Goal: Task Accomplishment & Management: Complete application form

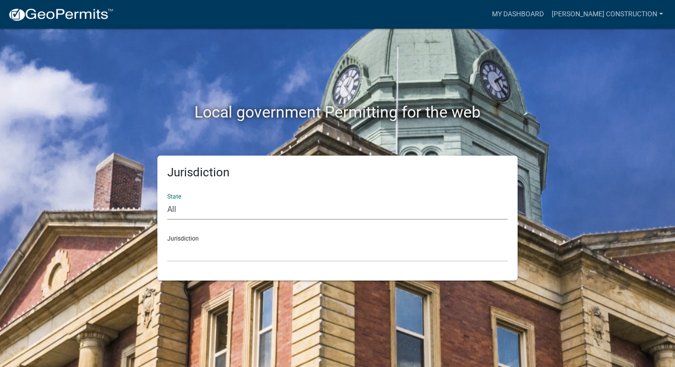
click at [198, 209] on select "All [US_STATE] [US_STATE] [US_STATE] [US_STATE] [US_STATE] [US_STATE] [US_STATE…" at bounding box center [337, 209] width 341 height 20
select select "[US_STATE]"
click at [167, 199] on select "All [US_STATE] [US_STATE] [US_STATE] [US_STATE] [US_STATE] [US_STATE] [US_STATE…" at bounding box center [337, 209] width 341 height 20
click at [198, 254] on select "[GEOGRAPHIC_DATA], [US_STATE] [GEOGRAPHIC_DATA], [US_STATE] [GEOGRAPHIC_DATA], …" at bounding box center [337, 251] width 341 height 20
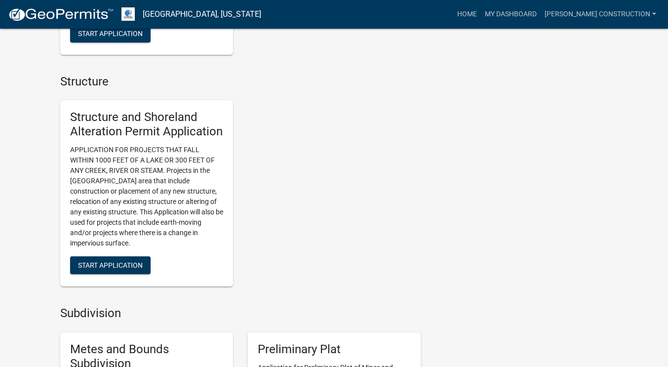
scroll to position [968, 0]
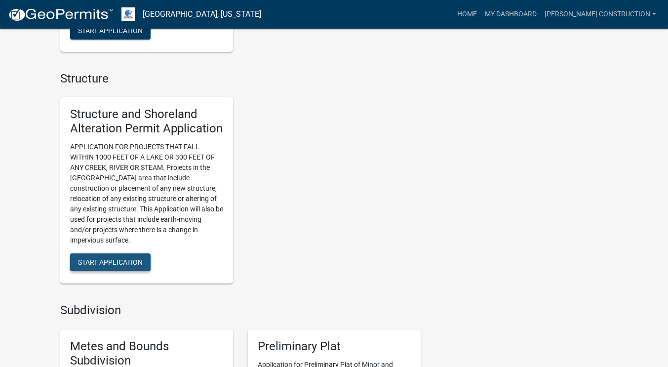
click at [118, 265] on span "Start Application" at bounding box center [110, 262] width 65 height 8
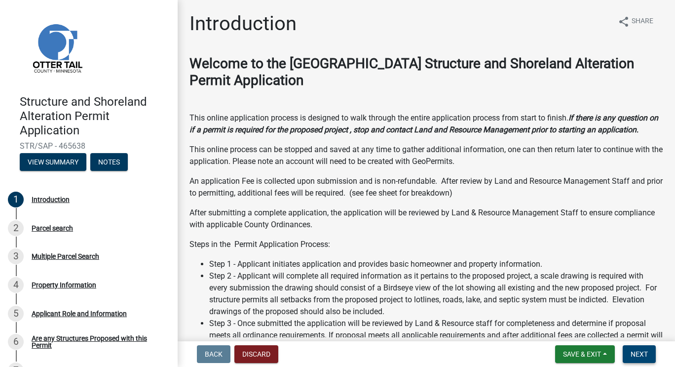
click at [644, 359] on button "Next" at bounding box center [639, 354] width 33 height 18
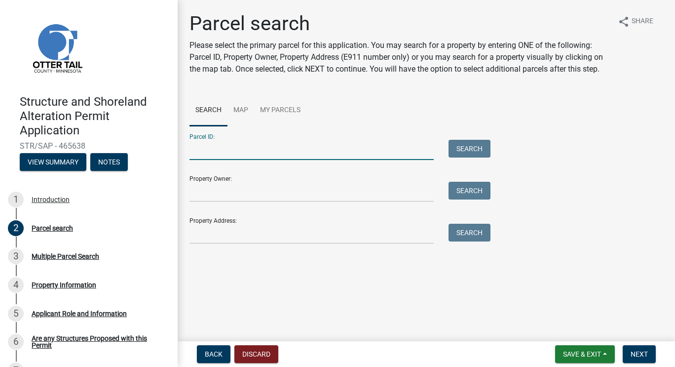
click at [261, 149] on input "Parcel ID:" at bounding box center [312, 150] width 244 height 20
type input "20000010002109"
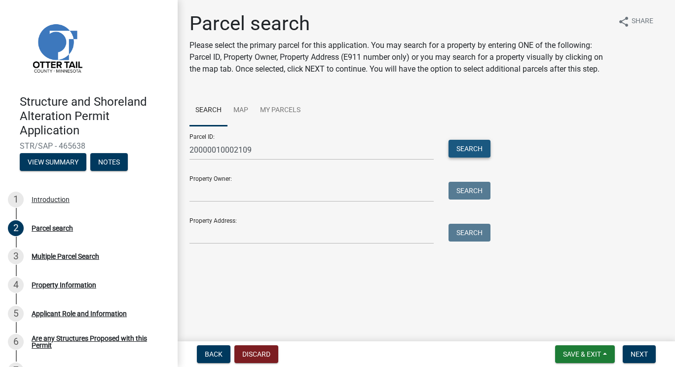
click at [474, 149] on button "Search" at bounding box center [470, 149] width 42 height 18
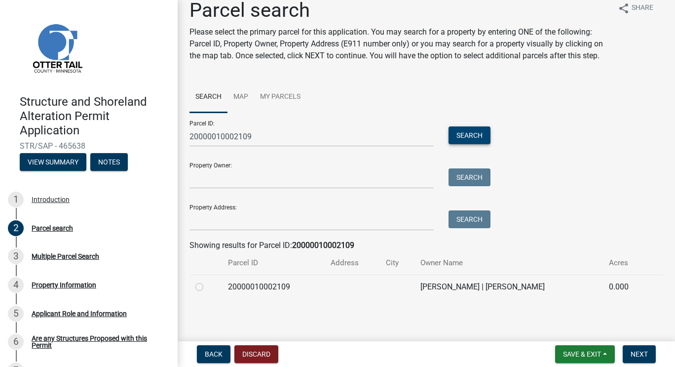
scroll to position [25, 0]
click at [207, 281] on label at bounding box center [207, 281] width 0 height 0
click at [207, 287] on input "radio" at bounding box center [210, 284] width 6 height 6
radio input "true"
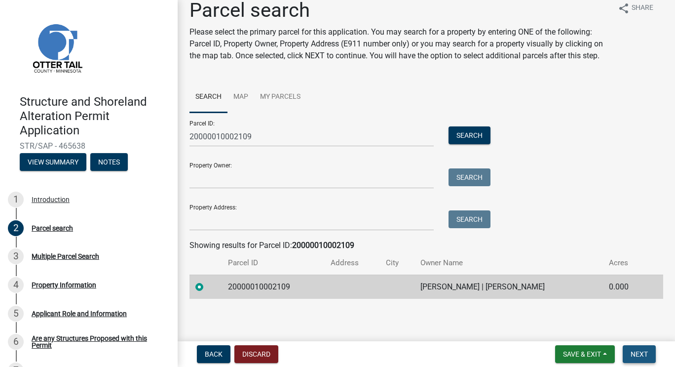
click at [633, 351] on span "Next" at bounding box center [639, 354] width 17 height 8
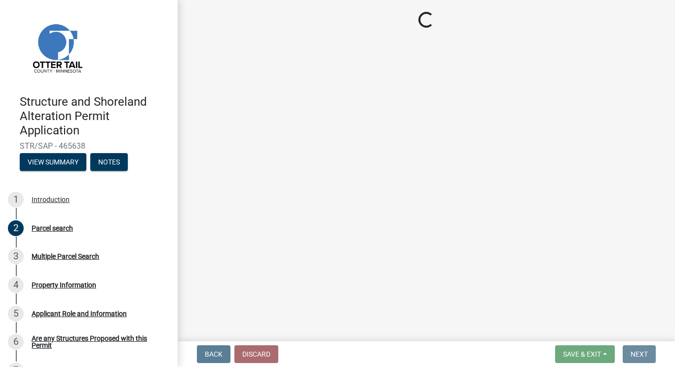
scroll to position [0, 0]
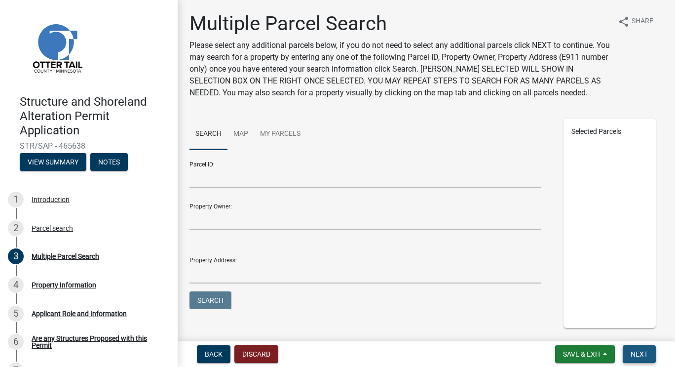
click at [640, 355] on span "Next" at bounding box center [639, 354] width 17 height 8
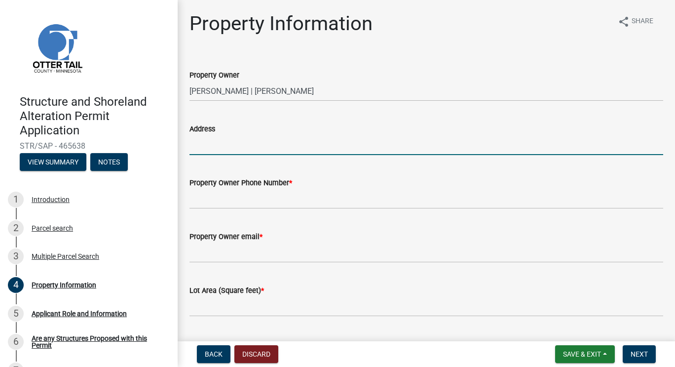
click at [251, 146] on input "Address" at bounding box center [427, 145] width 474 height 20
type input "[STREET_ADDRESS][PERSON_NAME]"
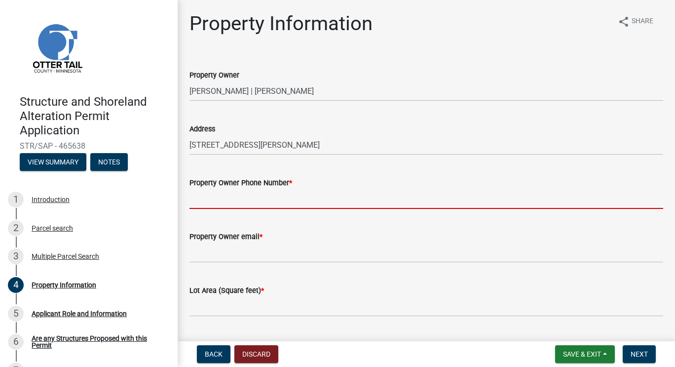
click at [225, 199] on input "Property Owner Phone Number *" at bounding box center [427, 199] width 474 height 20
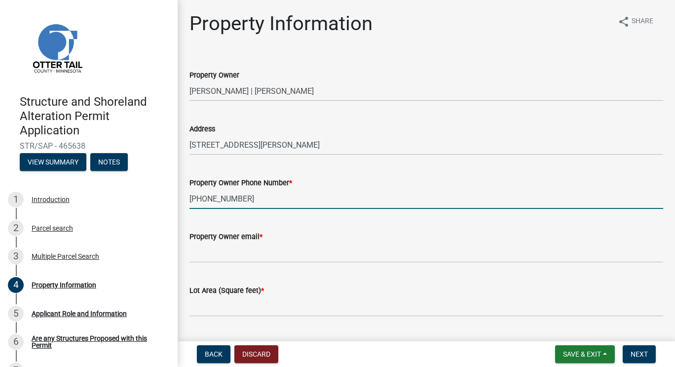
type input "[PHONE_NUMBER]"
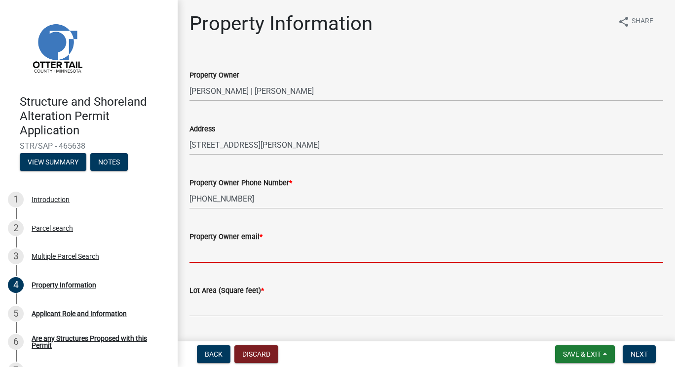
click at [231, 253] on input "Property Owner email *" at bounding box center [427, 252] width 474 height 20
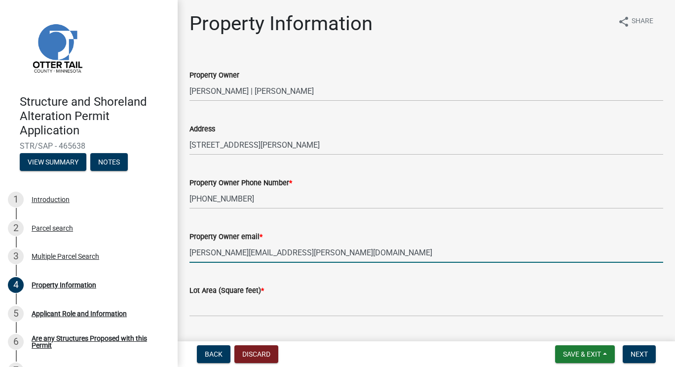
type input "[PERSON_NAME][EMAIL_ADDRESS][PERSON_NAME][DOMAIN_NAME]"
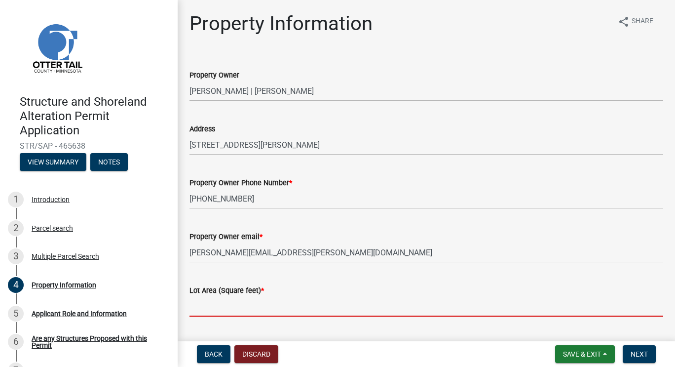
click at [222, 315] on input "text" at bounding box center [427, 306] width 474 height 20
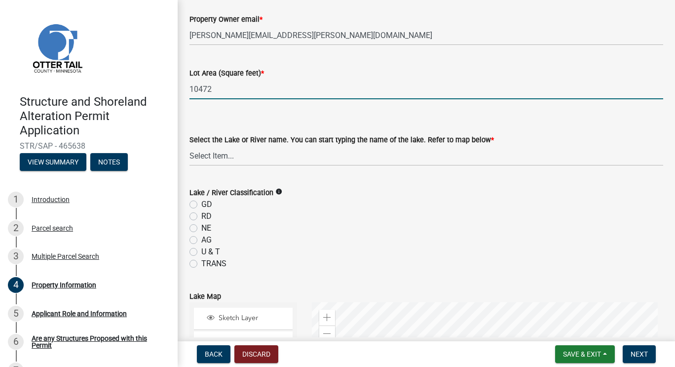
scroll to position [222, 0]
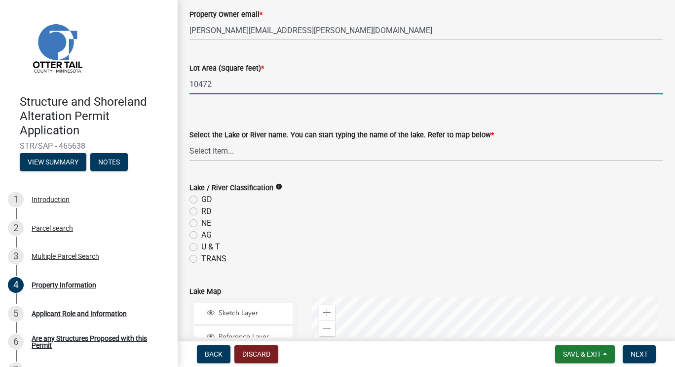
type input "10472"
click at [269, 143] on select "Select Item... None [PERSON_NAME] 56-031 [PERSON_NAME] 56-118 [PERSON_NAME] 56-…" at bounding box center [427, 151] width 474 height 20
click at [190, 141] on select "Select Item... None [PERSON_NAME] 56-031 [PERSON_NAME] 56-118 [PERSON_NAME] 56-…" at bounding box center [427, 151] width 474 height 20
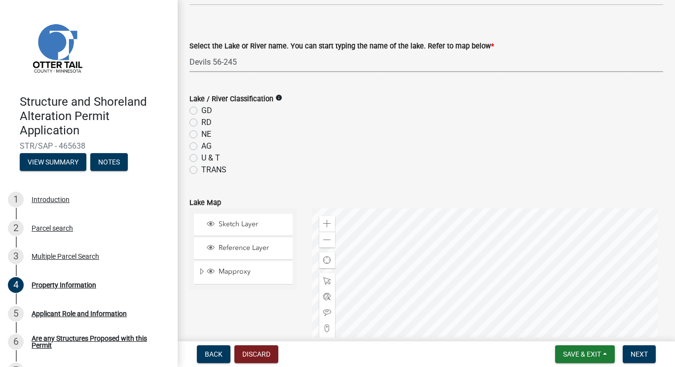
scroll to position [299, 0]
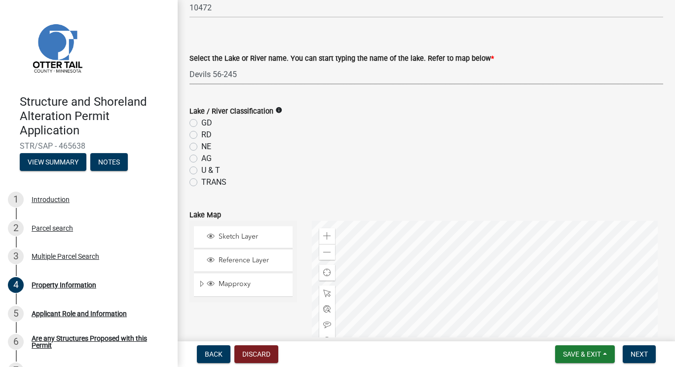
click at [247, 73] on select "Select Item... None [PERSON_NAME] 56-031 [PERSON_NAME] 56-118 [PERSON_NAME] 56-…" at bounding box center [427, 74] width 474 height 20
click at [190, 64] on select "Select Item... None [PERSON_NAME] 56-031 [PERSON_NAME] 56-118 [PERSON_NAME] 56-…" at bounding box center [427, 74] width 474 height 20
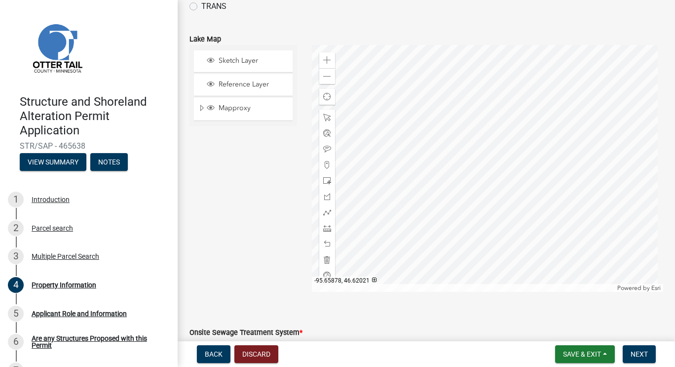
scroll to position [476, 0]
click at [498, 211] on div at bounding box center [488, 166] width 352 height 247
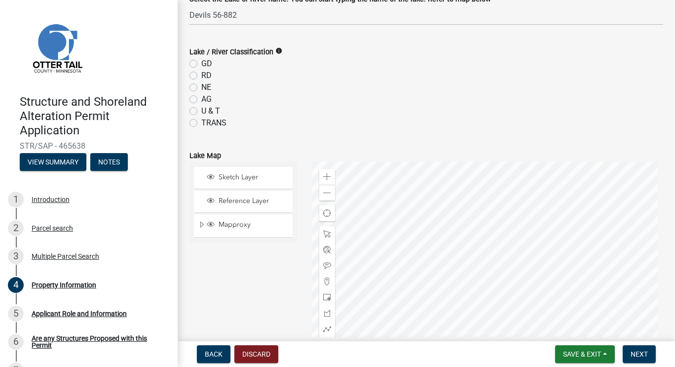
scroll to position [359, 0]
click at [238, 10] on select "Select Item... None [PERSON_NAME] 56-031 [PERSON_NAME] 56-118 [PERSON_NAME] 56-…" at bounding box center [427, 14] width 474 height 20
click at [190, 4] on select "Select Item... None [PERSON_NAME] 56-031 [PERSON_NAME] 56-118 [PERSON_NAME] 56-…" at bounding box center [427, 14] width 474 height 20
select select "1b3c9c87-7ed8-4260-82f4-93ec7467fd5d"
click at [201, 64] on label "GD" at bounding box center [206, 63] width 11 height 12
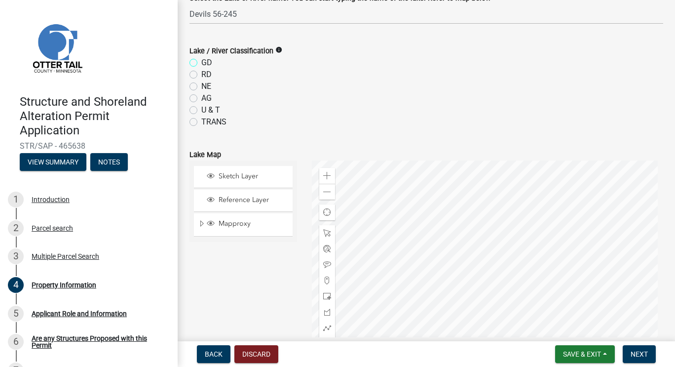
click at [201, 63] on input "GD" at bounding box center [204, 60] width 6 height 6
radio input "true"
click at [469, 176] on div at bounding box center [488, 283] width 352 height 247
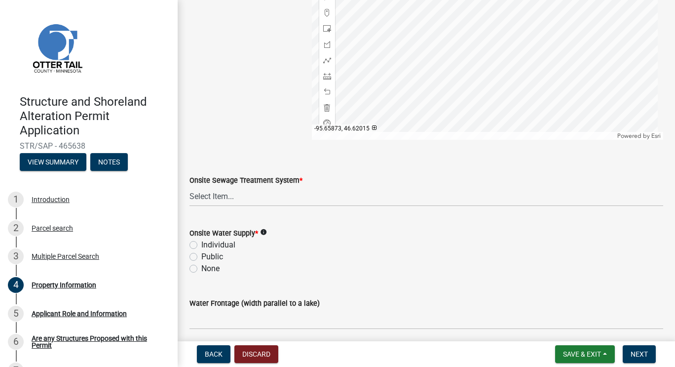
scroll to position [642, 0]
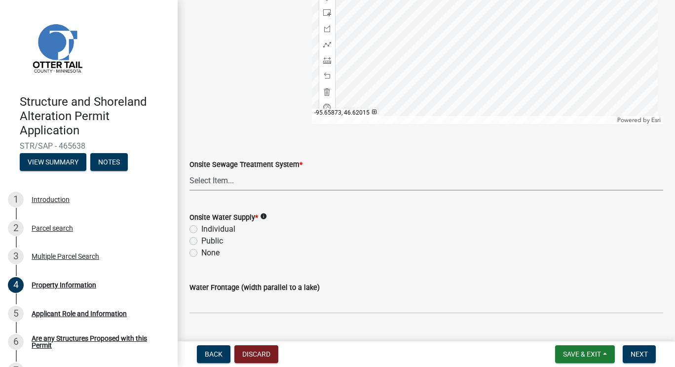
click at [254, 174] on select "Select Item... L&R Certificate of Compliance within 5yrs Compliance Inspection …" at bounding box center [427, 180] width 474 height 20
click at [190, 170] on select "Select Item... L&R Certificate of Compliance within 5yrs Compliance Inspection …" at bounding box center [427, 180] width 474 height 20
select select "9f52d7c9-96dd-4370-b810-ce091165f7c2"
click at [201, 230] on label "Individual" at bounding box center [218, 229] width 34 height 12
click at [201, 230] on input "Individual" at bounding box center [204, 226] width 6 height 6
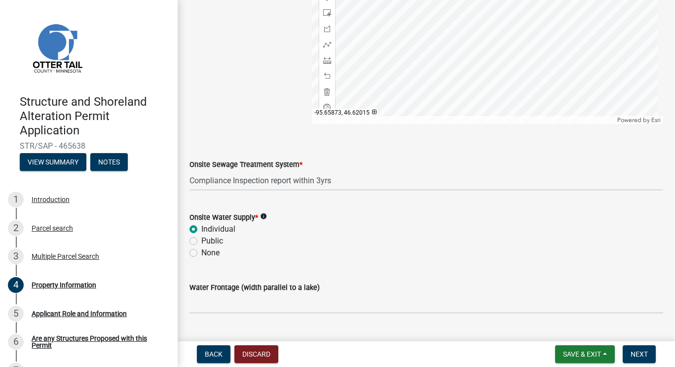
radio input "true"
click at [226, 300] on input "Water Frontage (width parallel to a lake)" at bounding box center [427, 303] width 474 height 20
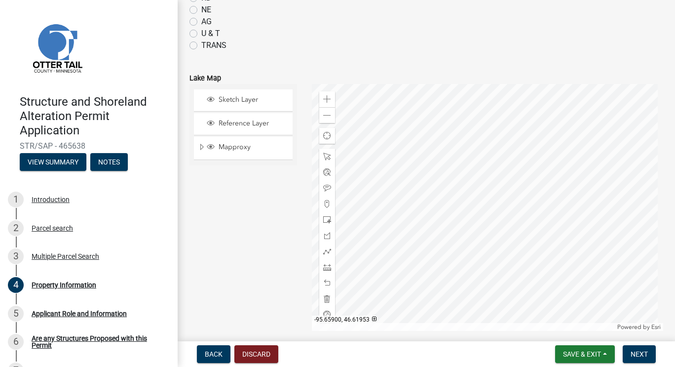
scroll to position [436, 0]
click at [490, 279] on div at bounding box center [488, 206] width 352 height 247
click at [475, 115] on div at bounding box center [488, 206] width 352 height 247
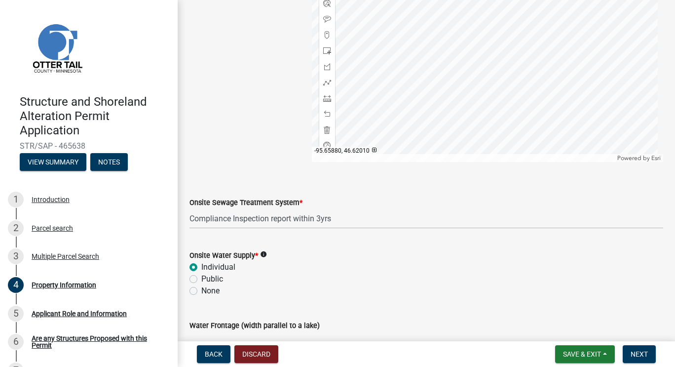
scroll to position [665, 0]
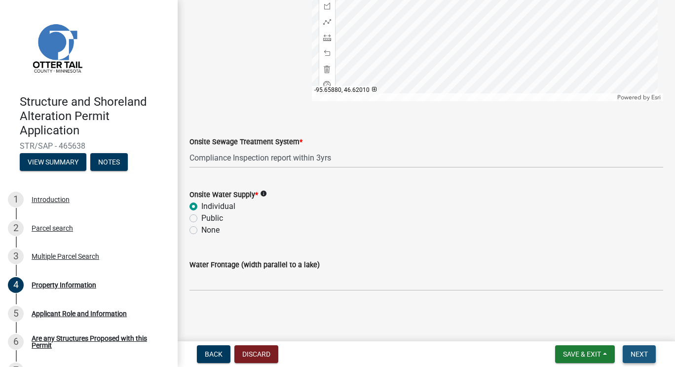
click at [633, 352] on span "Next" at bounding box center [639, 354] width 17 height 8
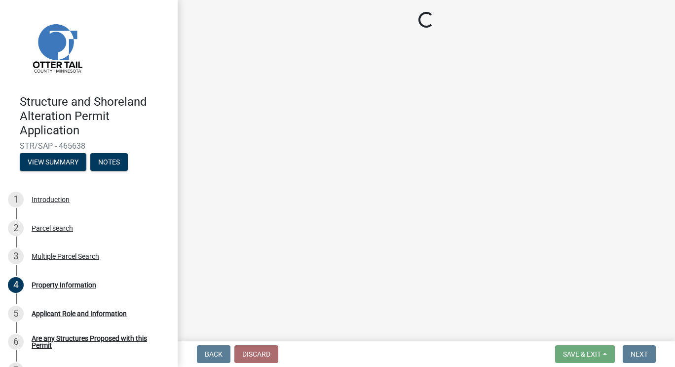
scroll to position [0, 0]
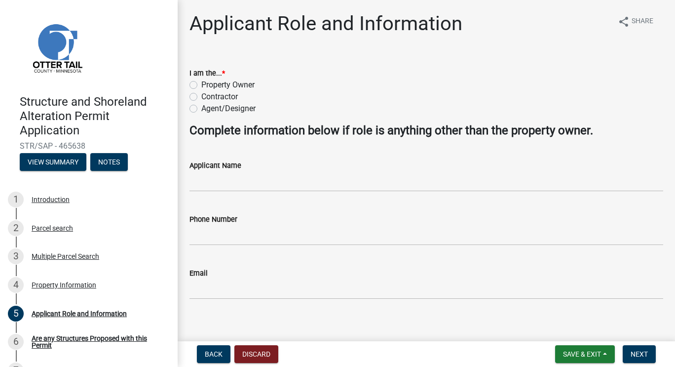
click at [201, 96] on label "Contractor" at bounding box center [219, 97] width 37 height 12
click at [201, 96] on input "Contractor" at bounding box center [204, 94] width 6 height 6
radio input "true"
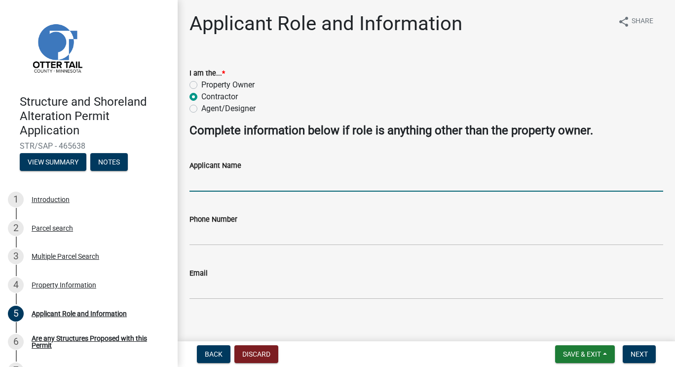
click at [237, 174] on input "Applicant Name" at bounding box center [427, 181] width 474 height 20
type input "[PERSON_NAME]"
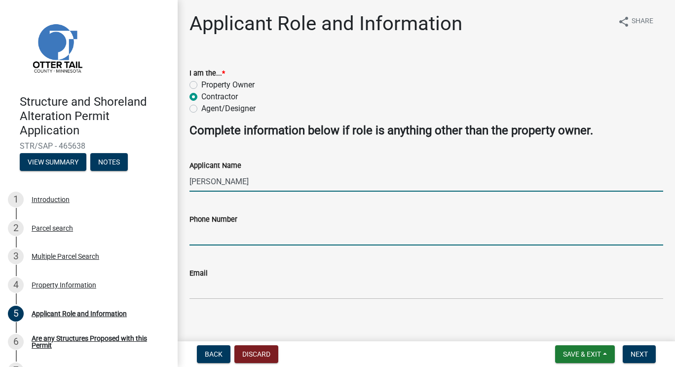
type input "2184953587"
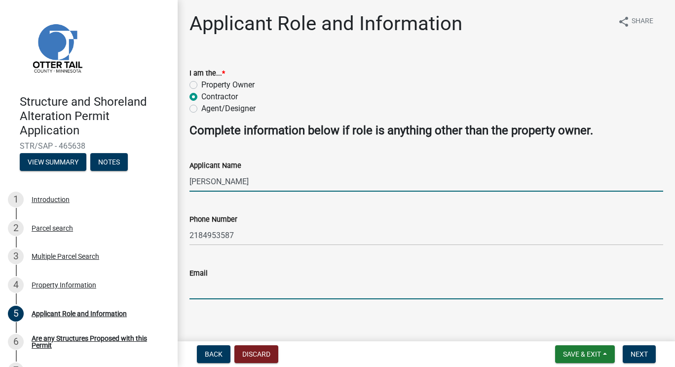
type input "[PERSON_NAME][EMAIL_ADDRESS][PERSON_NAME][DOMAIN_NAME]"
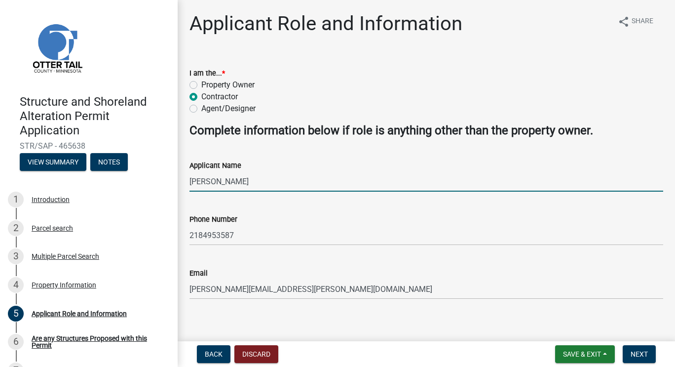
scroll to position [8, 0]
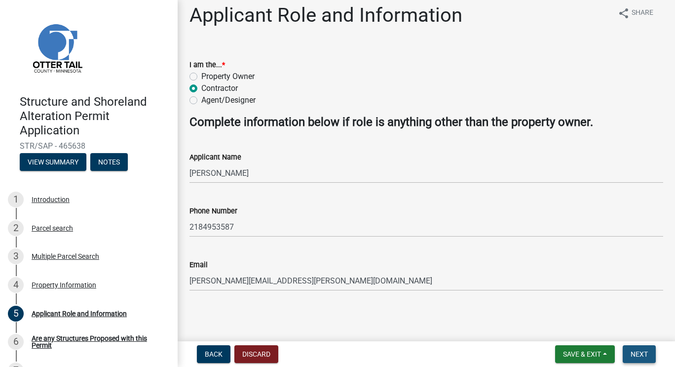
click at [640, 354] on span "Next" at bounding box center [639, 354] width 17 height 8
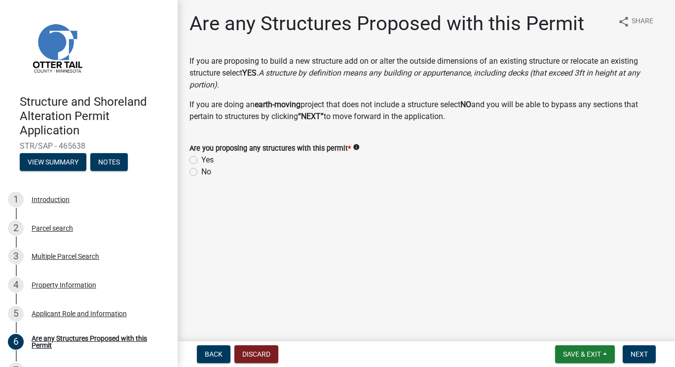
click at [201, 160] on label "Yes" at bounding box center [207, 160] width 12 height 12
click at [201, 160] on input "Yes" at bounding box center [204, 157] width 6 height 6
radio input "true"
click at [642, 358] on button "Next" at bounding box center [639, 354] width 33 height 18
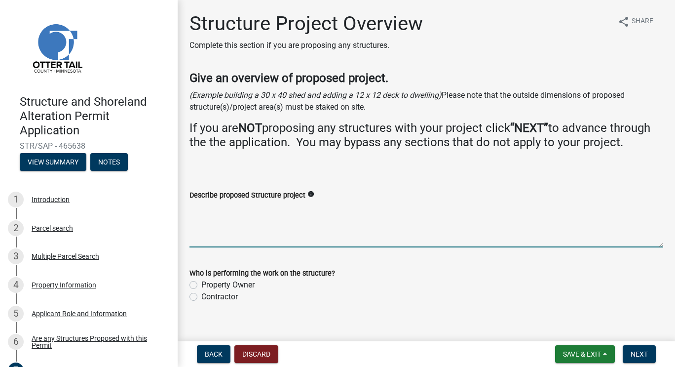
click at [269, 240] on textarea "Describe proposed Structure project" at bounding box center [427, 224] width 474 height 46
type textarea "54x40 garage storage building"
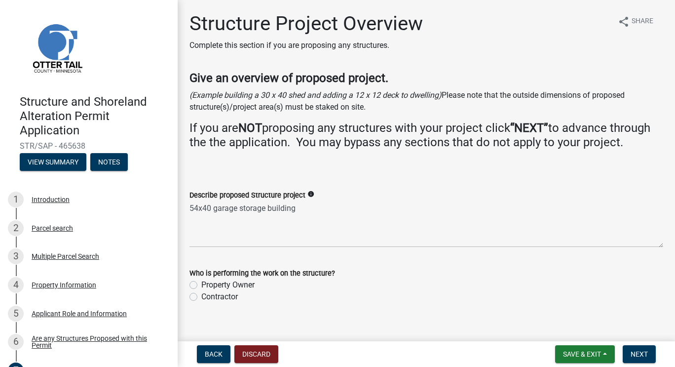
click at [201, 303] on label "Contractor" at bounding box center [219, 297] width 37 height 12
click at [201, 297] on input "Contractor" at bounding box center [204, 294] width 6 height 6
radio input "true"
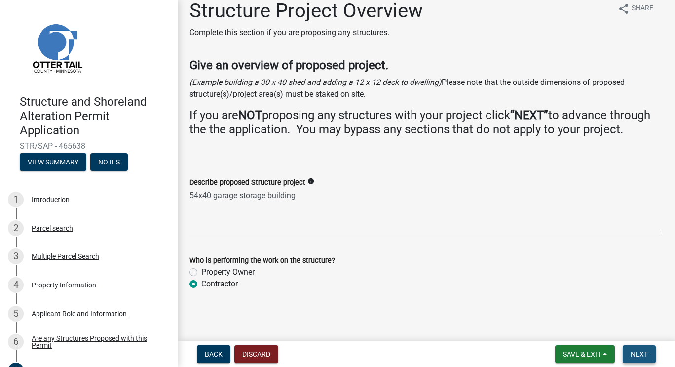
click at [647, 357] on span "Next" at bounding box center [639, 354] width 17 height 8
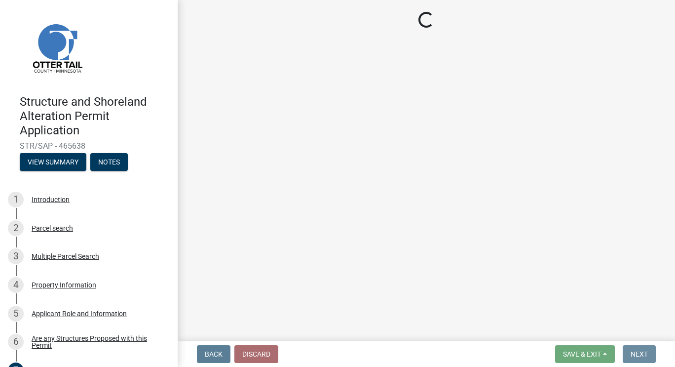
scroll to position [0, 0]
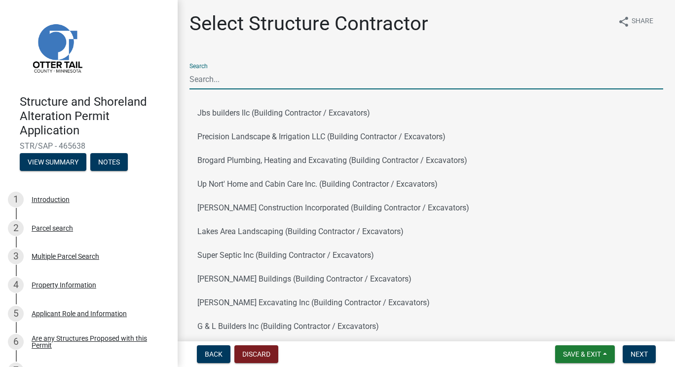
click at [223, 83] on input "Search" at bounding box center [427, 79] width 474 height 20
type input "[PERSON_NAME] Construction"
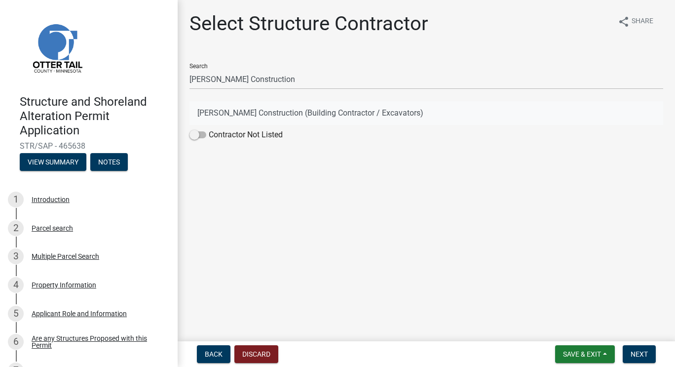
click at [246, 112] on button "[PERSON_NAME] Construction (Building Contractor / Excavators)" at bounding box center [427, 113] width 474 height 24
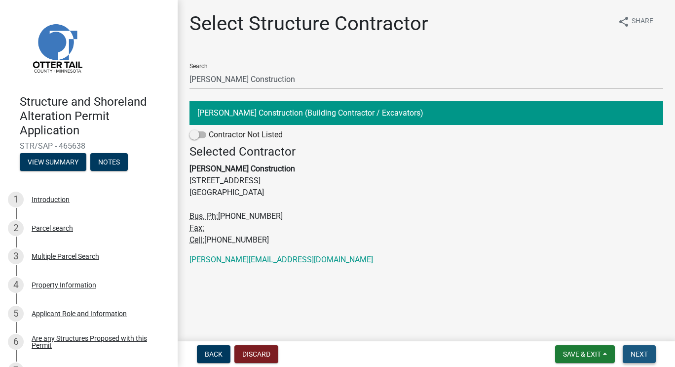
click at [640, 356] on span "Next" at bounding box center [639, 354] width 17 height 8
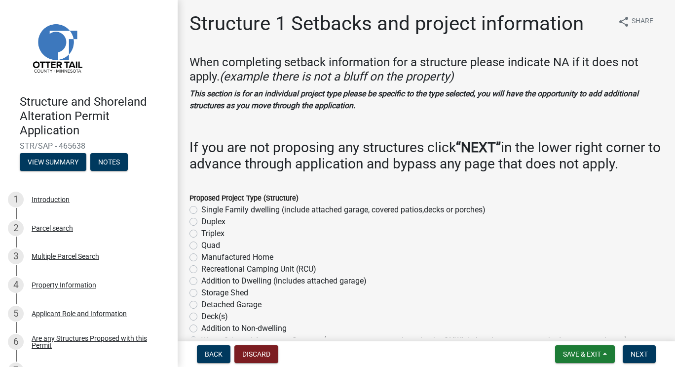
click at [201, 304] on label "Detached Garage" at bounding box center [231, 305] width 60 height 12
click at [201, 304] on input "Detached Garage" at bounding box center [204, 302] width 6 height 6
radio input "true"
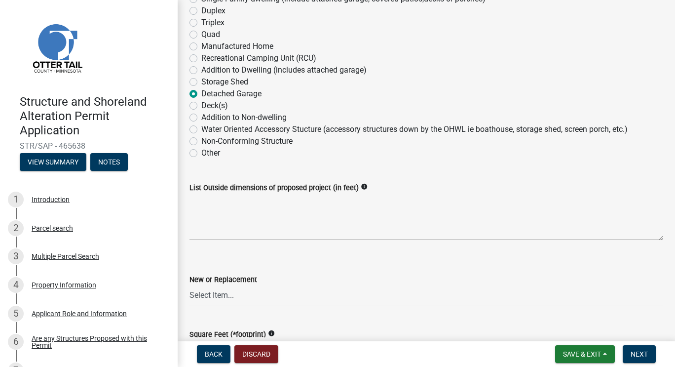
scroll to position [217, 0]
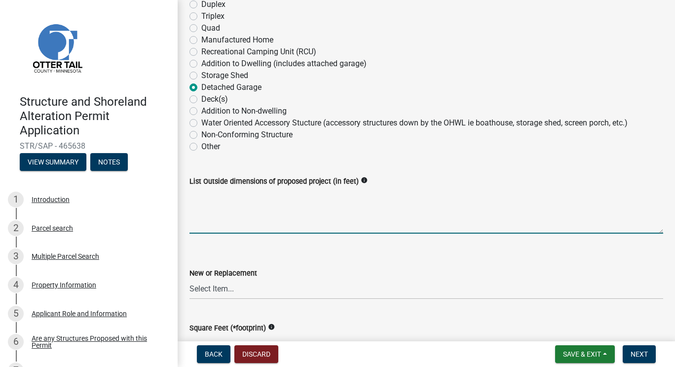
click at [278, 225] on textarea "List Outside dimensions of proposed project (in feet)" at bounding box center [427, 210] width 474 height 46
type textarea "54x40"
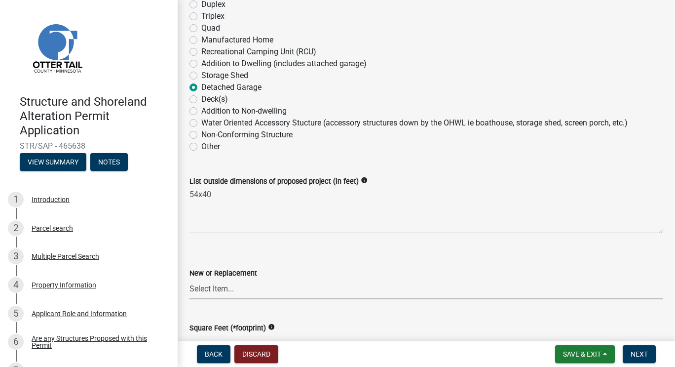
click at [252, 290] on select "Select Item... New Replacement" at bounding box center [427, 289] width 474 height 20
click at [190, 279] on select "Select Item... New Replacement" at bounding box center [427, 289] width 474 height 20
select select "c185e313-3403-4239-bd61-bb563c58a77a"
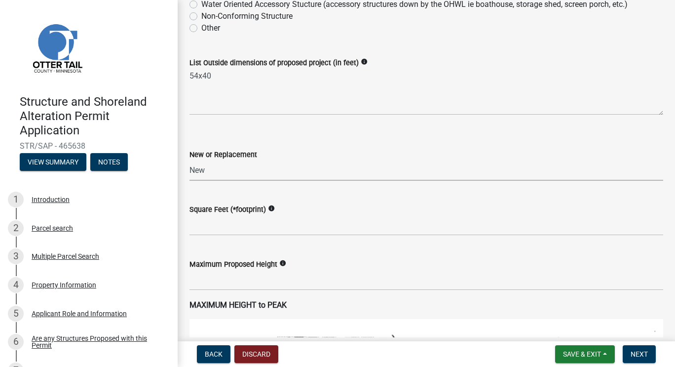
scroll to position [355, 0]
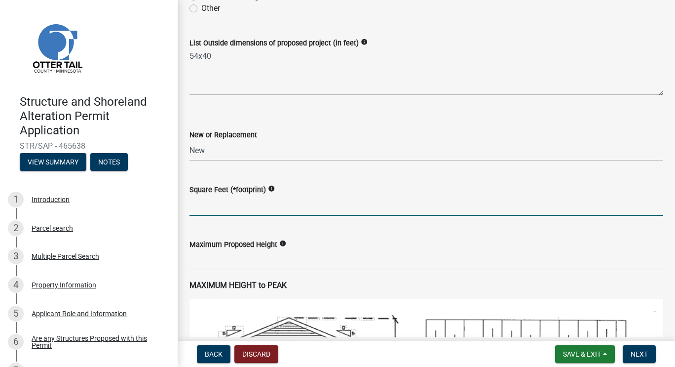
click at [252, 211] on input "text" at bounding box center [427, 205] width 474 height 20
type input "2160"
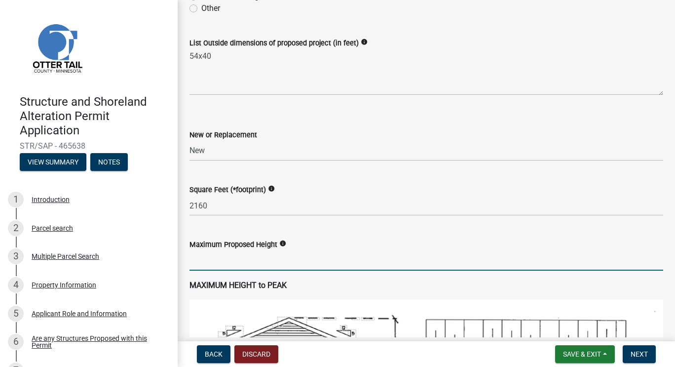
click at [251, 262] on input "text" at bounding box center [427, 260] width 474 height 20
type input "22"
click at [668, 337] on div "Structure and Shoreland Alteration Permit Application STR/SAP - 465638 View Sum…" at bounding box center [337, 183] width 675 height 367
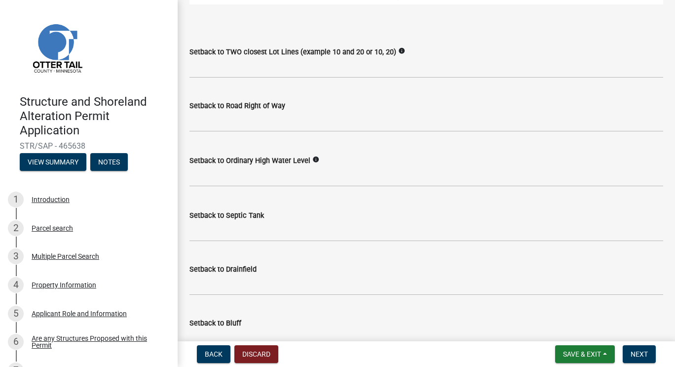
scroll to position [790, 0]
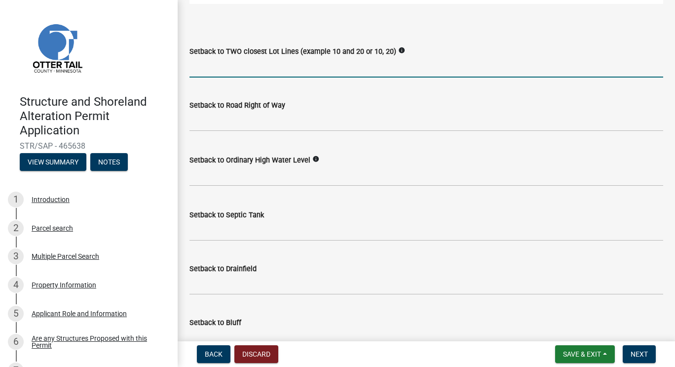
click at [297, 69] on input "Setback to TWO closest Lot Lines (example 10 and 20 or 10, 20)" at bounding box center [427, 67] width 474 height 20
type input "10 and 10"
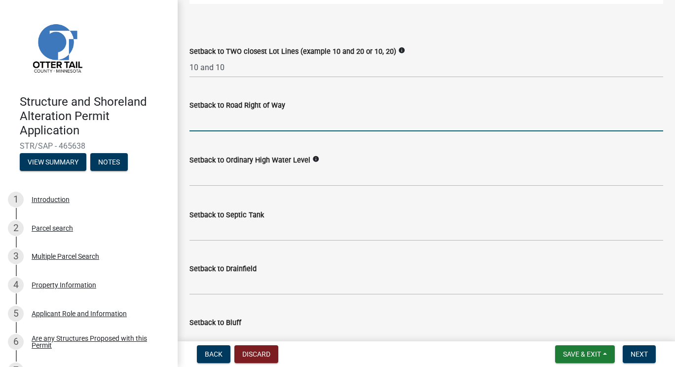
click at [204, 119] on input "text" at bounding box center [427, 121] width 474 height 20
type input "20"
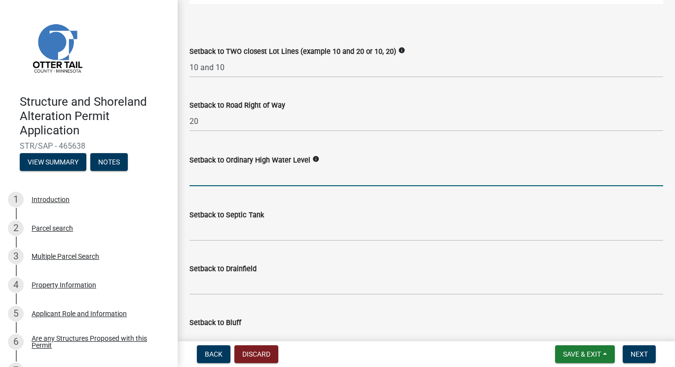
click at [201, 179] on input "text" at bounding box center [427, 176] width 474 height 20
type input "7"
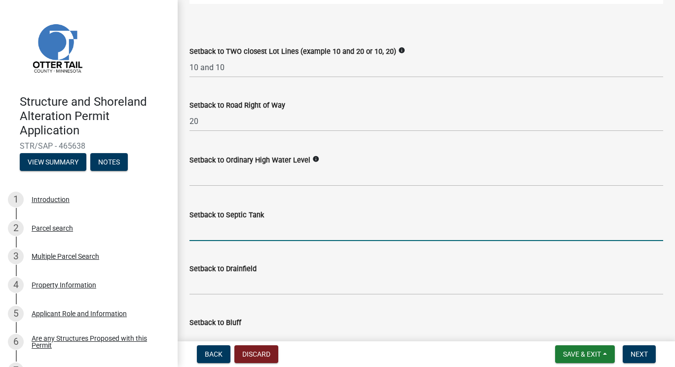
click at [211, 232] on input "Setback to Septic Tank" at bounding box center [427, 231] width 474 height 20
type input "10"
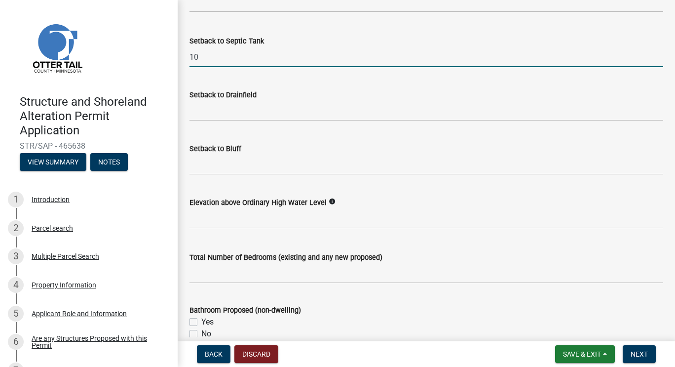
scroll to position [967, 0]
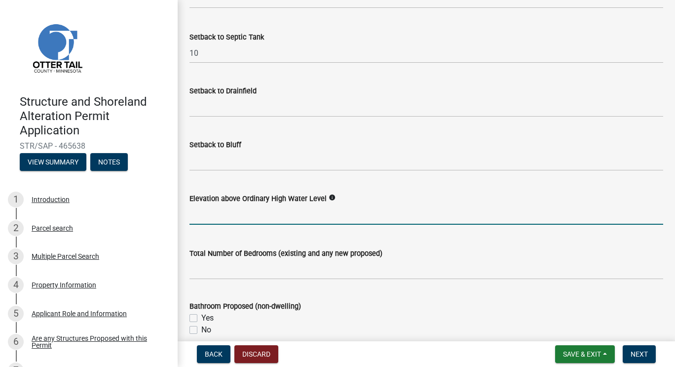
click at [227, 211] on input "text" at bounding box center [427, 214] width 474 height 20
type input "3"
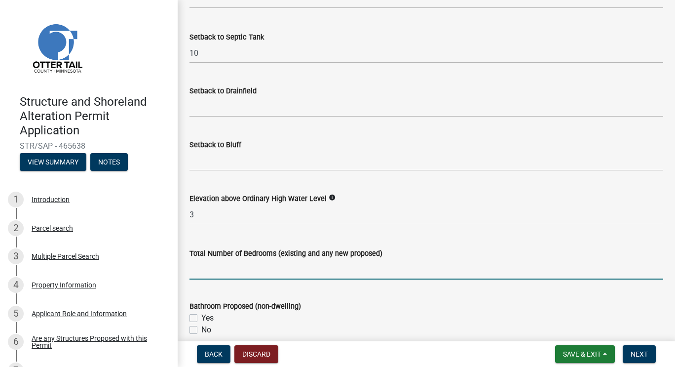
click at [239, 271] on input "text" at bounding box center [427, 269] width 474 height 20
type input "2"
click at [201, 317] on label "Yes" at bounding box center [207, 318] width 12 height 12
click at [201, 317] on input "Yes" at bounding box center [204, 315] width 6 height 6
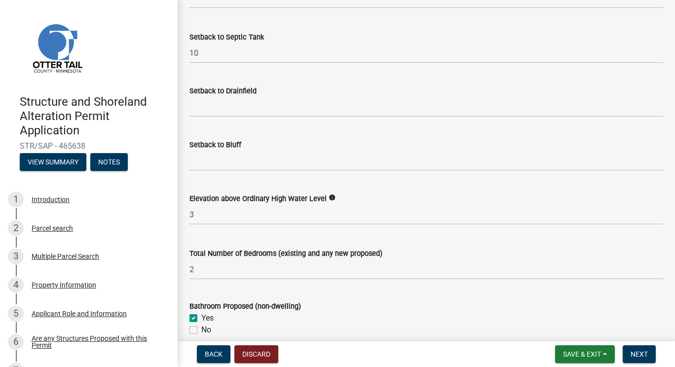
checkbox input "true"
checkbox input "false"
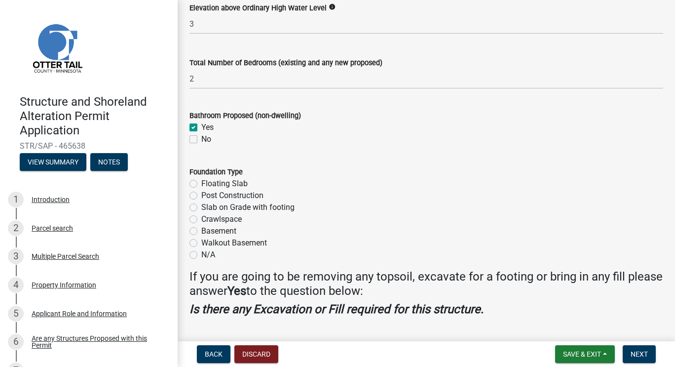
scroll to position [1165, 0]
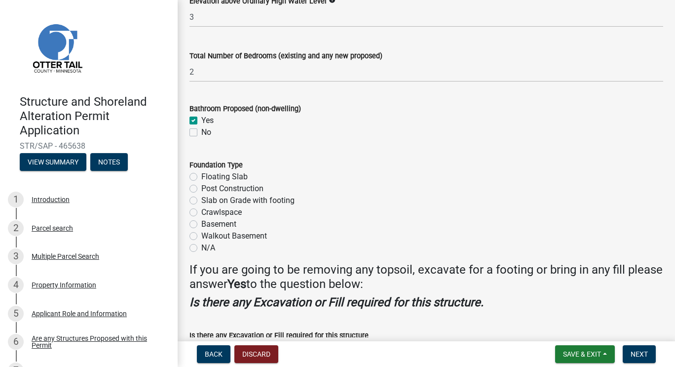
click at [201, 199] on label "Slab on Grade with footing" at bounding box center [247, 200] width 93 height 12
click at [201, 199] on input "Slab on Grade with footing" at bounding box center [204, 197] width 6 height 6
radio input "true"
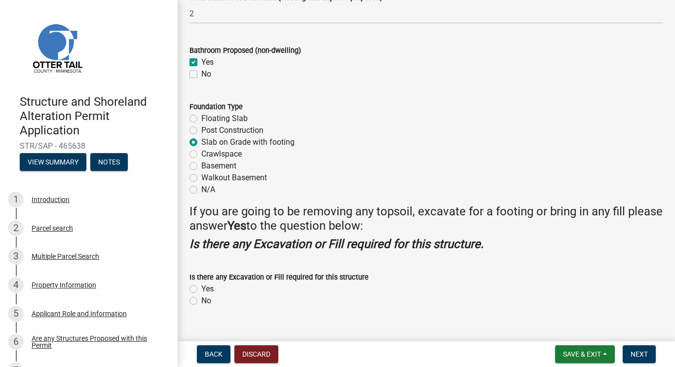
scroll to position [1224, 0]
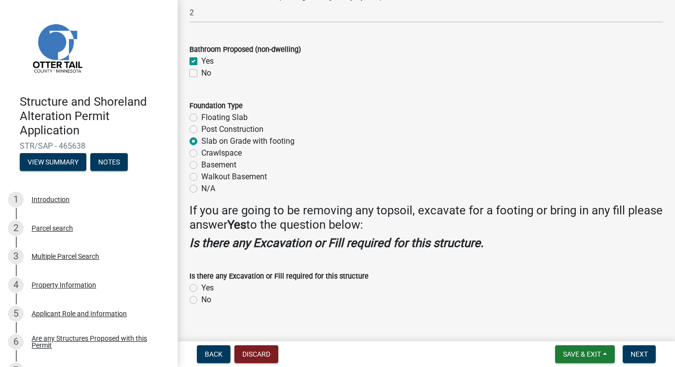
click at [201, 288] on label "Yes" at bounding box center [207, 288] width 12 height 12
click at [201, 288] on input "Yes" at bounding box center [204, 285] width 6 height 6
radio input "true"
click at [647, 350] on span "Next" at bounding box center [639, 354] width 17 height 8
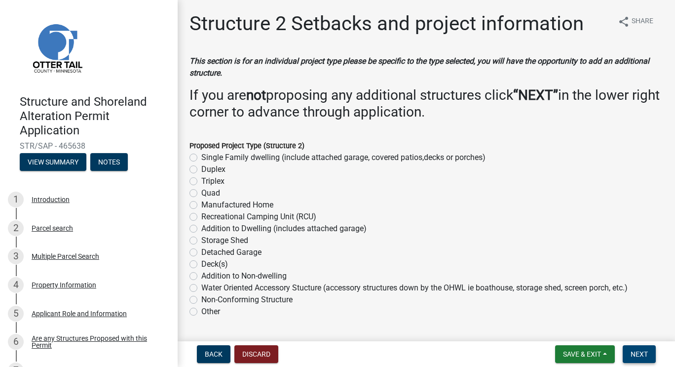
click at [647, 350] on span "Next" at bounding box center [639, 354] width 17 height 8
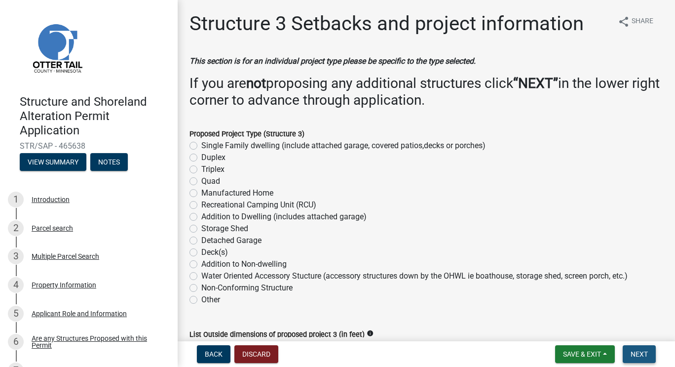
click at [647, 350] on span "Next" at bounding box center [639, 354] width 17 height 8
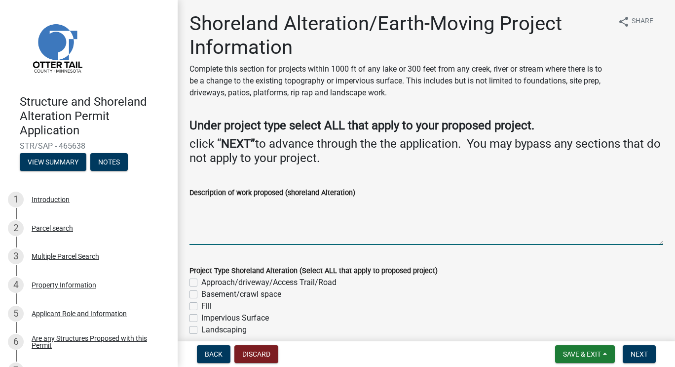
click at [321, 221] on textarea "Description of work proposed (shoreland Alteration)" at bounding box center [427, 221] width 474 height 46
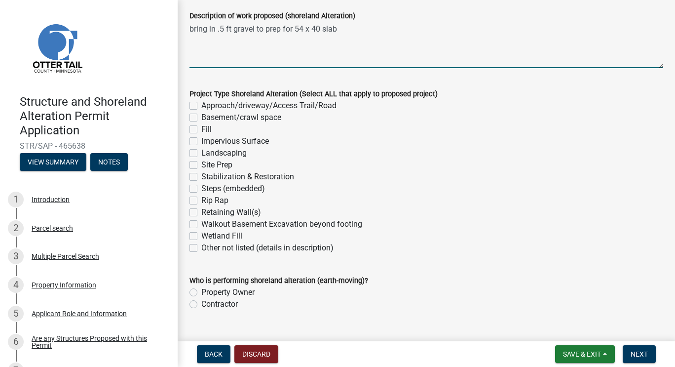
scroll to position [178, 0]
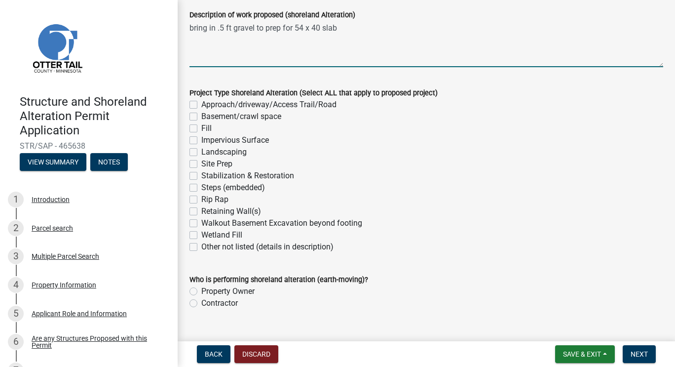
type textarea "bring in .5 ft gravel to prep for 54 x 40 slab"
click at [201, 162] on label "Site Prep" at bounding box center [216, 164] width 31 height 12
click at [201, 162] on input "Site Prep" at bounding box center [204, 161] width 6 height 6
checkbox input "true"
checkbox input "false"
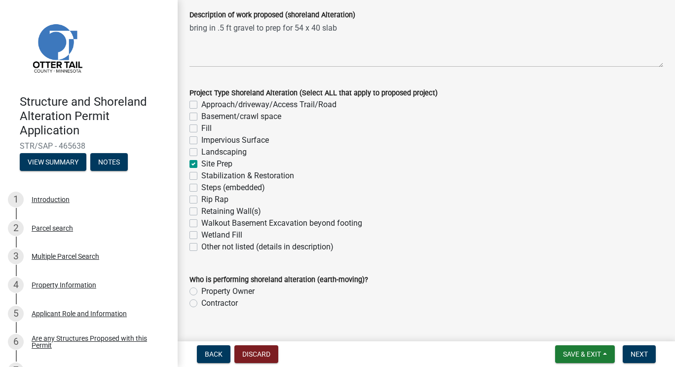
checkbox input "false"
checkbox input "true"
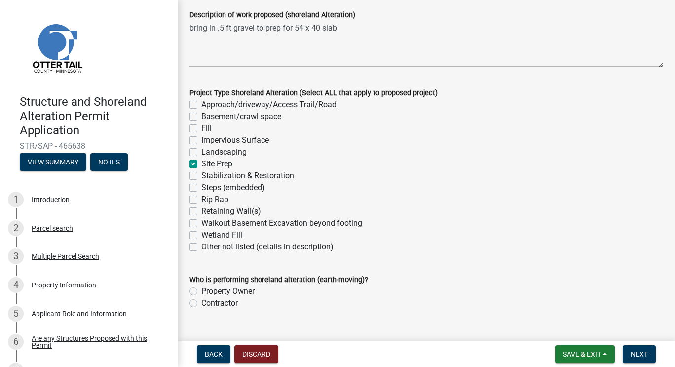
checkbox input "false"
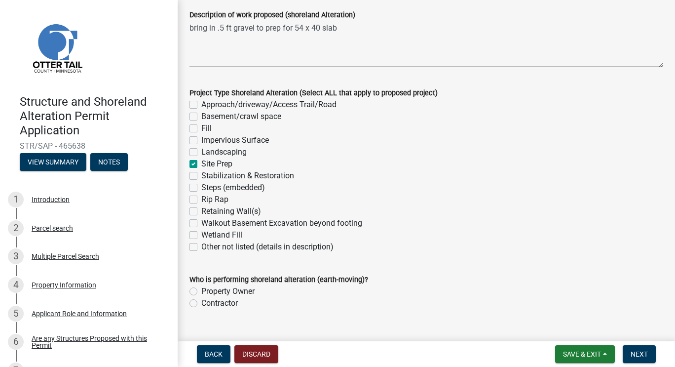
checkbox input "false"
click at [201, 302] on label "Contractor" at bounding box center [219, 303] width 37 height 12
click at [201, 302] on input "Contractor" at bounding box center [204, 300] width 6 height 6
radio input "true"
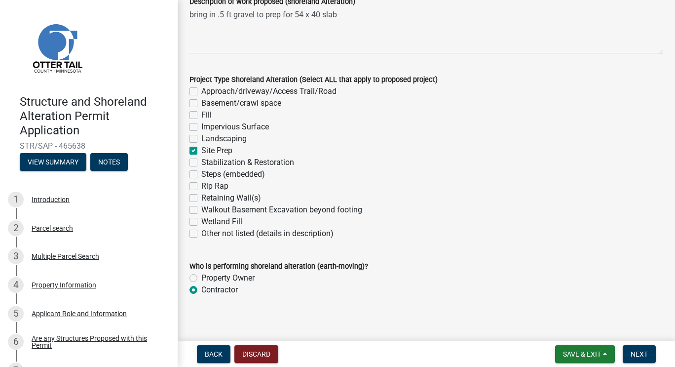
scroll to position [197, 0]
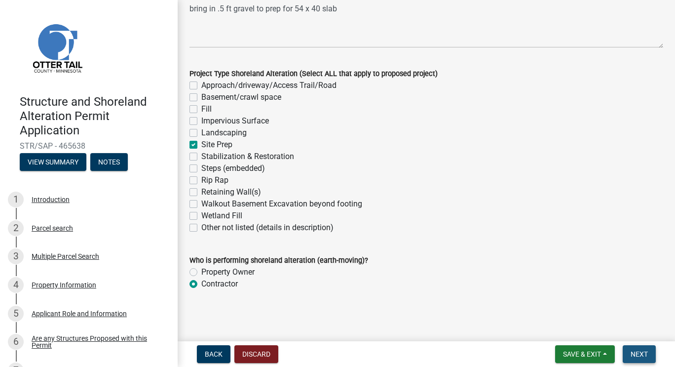
click at [646, 355] on span "Next" at bounding box center [639, 354] width 17 height 8
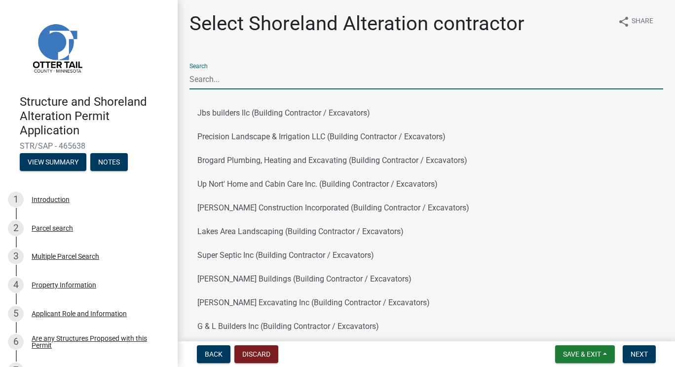
click at [326, 77] on input "Search" at bounding box center [427, 79] width 474 height 20
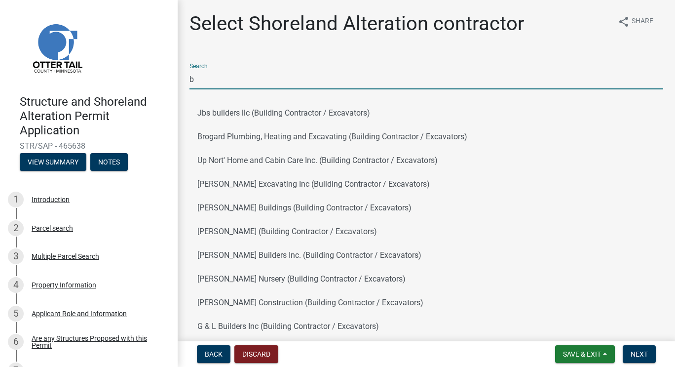
type input "[PERSON_NAME] Construction"
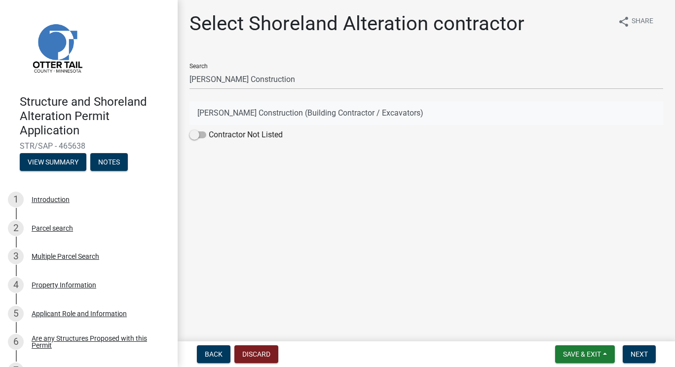
click at [305, 106] on button "[PERSON_NAME] Construction (Building Contractor / Excavators)" at bounding box center [427, 113] width 474 height 24
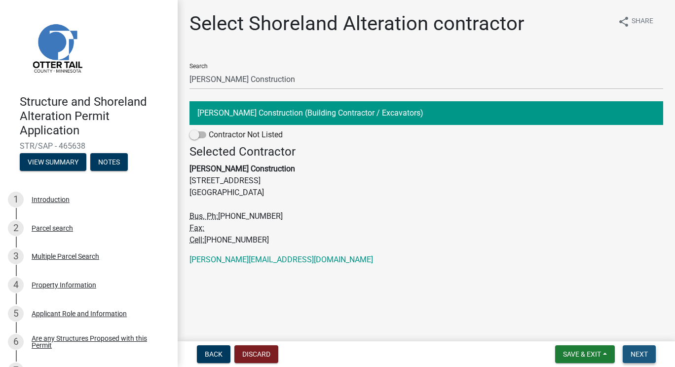
click at [637, 352] on span "Next" at bounding box center [639, 354] width 17 height 8
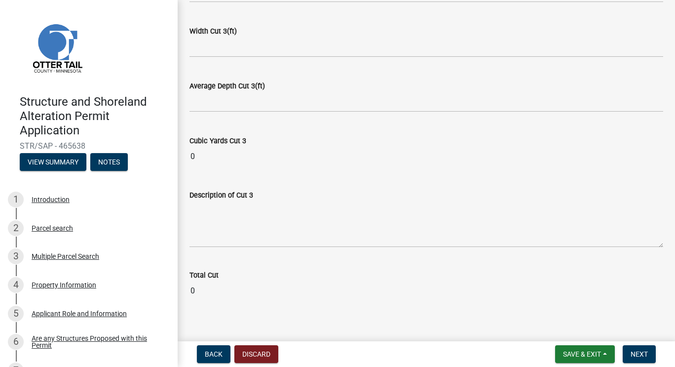
scroll to position [1192, 0]
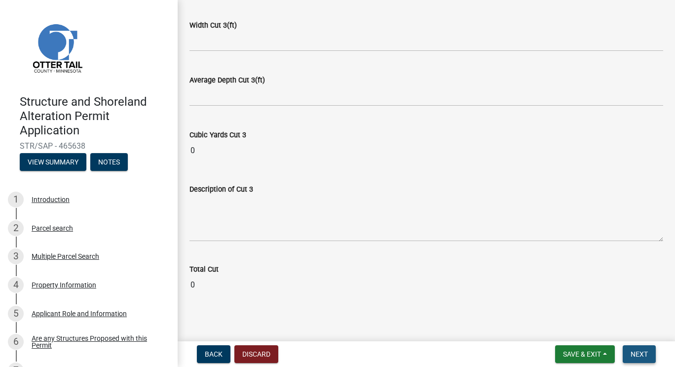
click at [639, 358] on button "Next" at bounding box center [639, 354] width 33 height 18
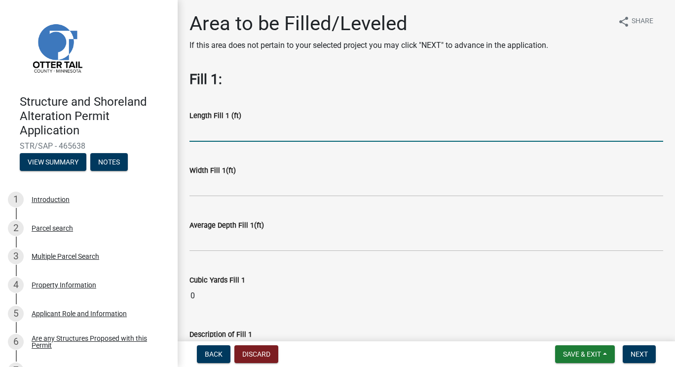
click at [225, 132] on input "text" at bounding box center [427, 131] width 474 height 20
type input "54"
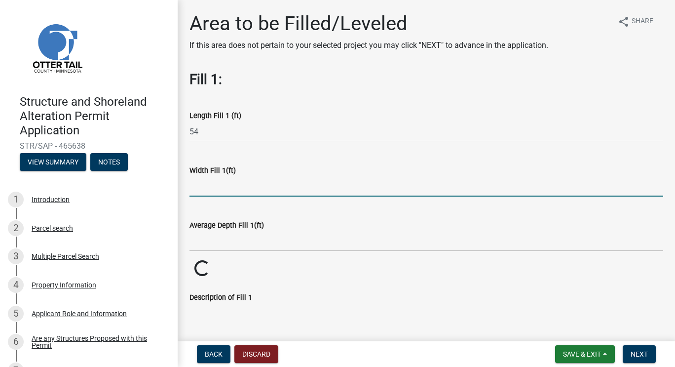
click at [222, 183] on input "text" at bounding box center [427, 186] width 474 height 20
type input "4"
type input "54"
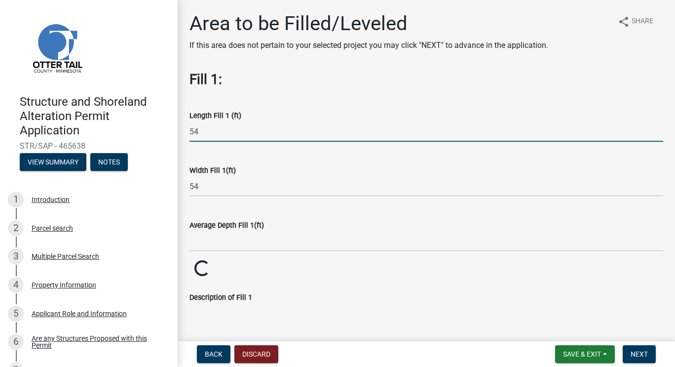
click at [202, 130] on input "54" at bounding box center [427, 131] width 474 height 20
type input "5"
type input "40"
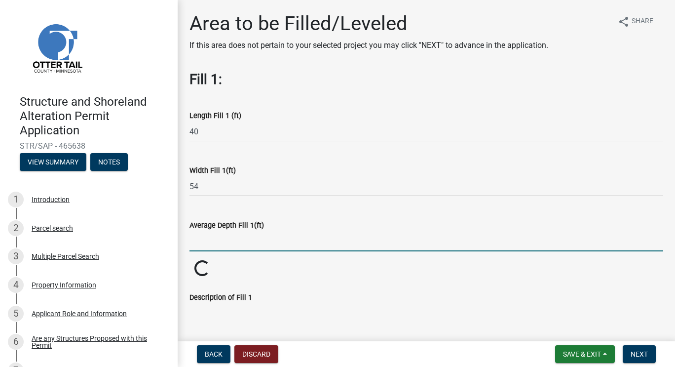
click at [204, 241] on input "text" at bounding box center [427, 241] width 474 height 20
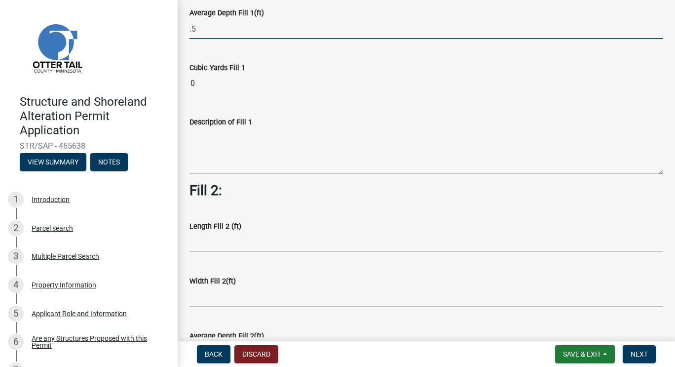
scroll to position [217, 0]
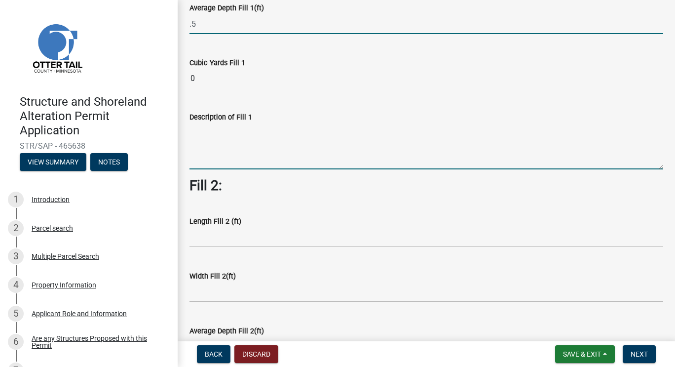
type input "0.5"
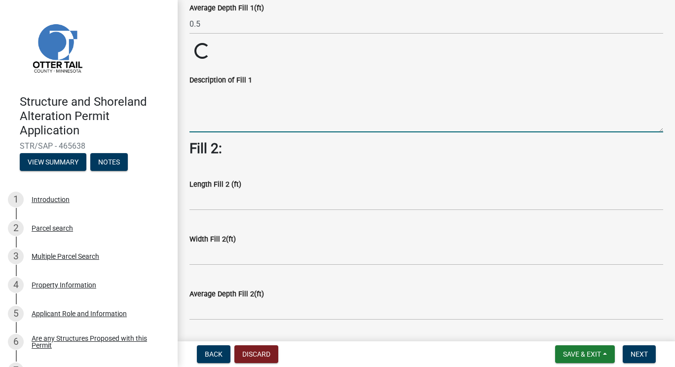
click at [254, 143] on wm-data-entity-input-list "Fill 1: Length Fill 1 (ft) 40 Width Fill 1(ft) 54 Average Depth Fill 1(ft) 0.5 …" at bounding box center [427, 347] width 474 height 987
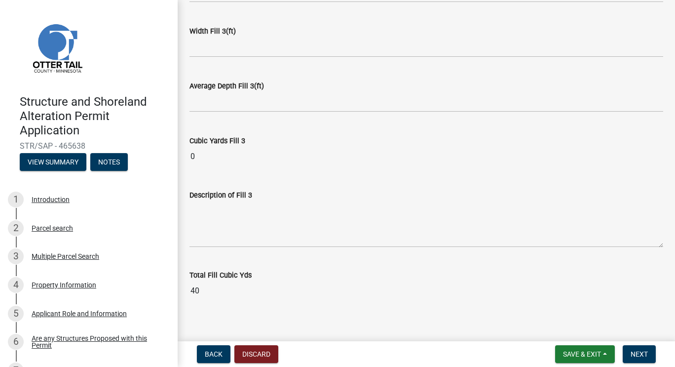
scroll to position [796, 0]
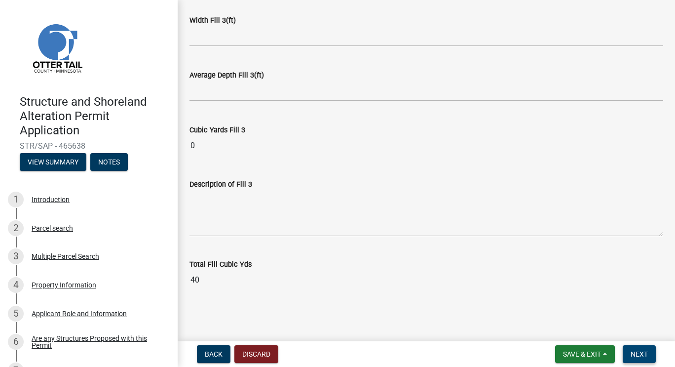
type textarea "bring in sand for base of slab"
click at [641, 351] on span "Next" at bounding box center [639, 354] width 17 height 8
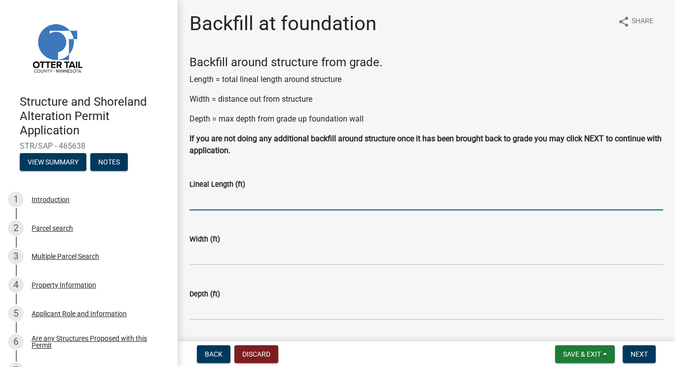
click at [250, 203] on input "text" at bounding box center [427, 200] width 474 height 20
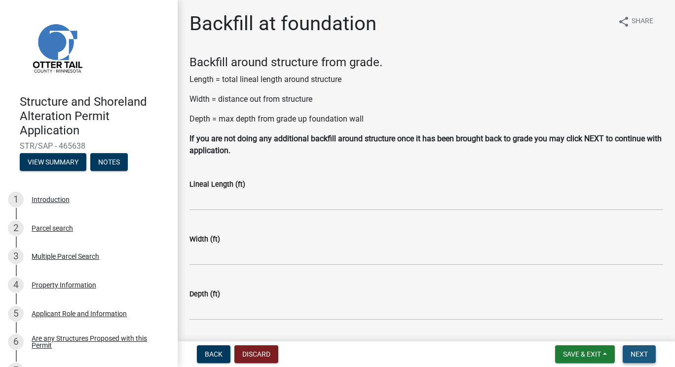
click at [641, 358] on span "Next" at bounding box center [639, 354] width 17 height 8
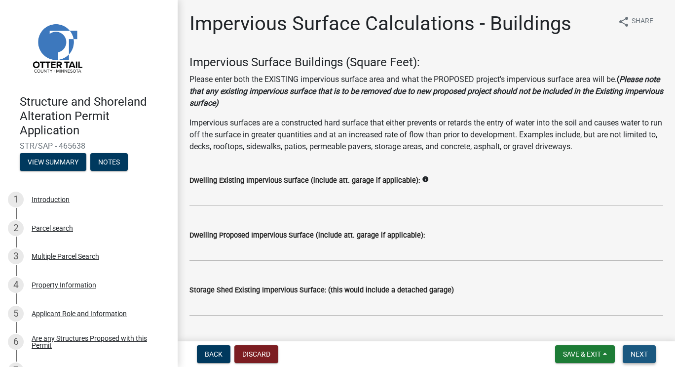
click at [641, 358] on span "Next" at bounding box center [639, 354] width 17 height 8
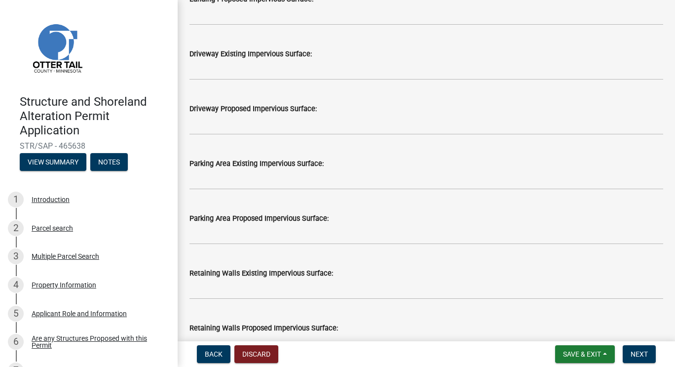
scroll to position [566, 0]
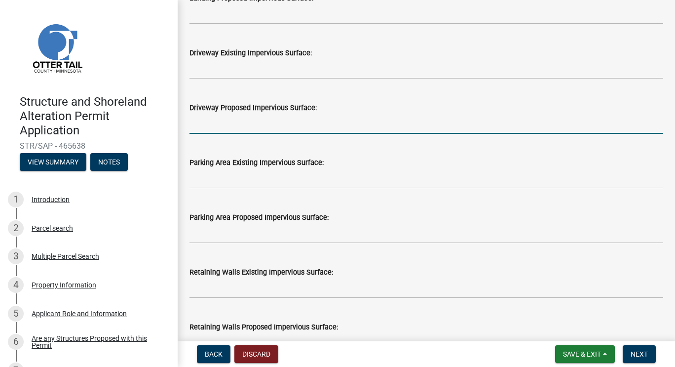
click at [360, 129] on input "text" at bounding box center [427, 124] width 474 height 20
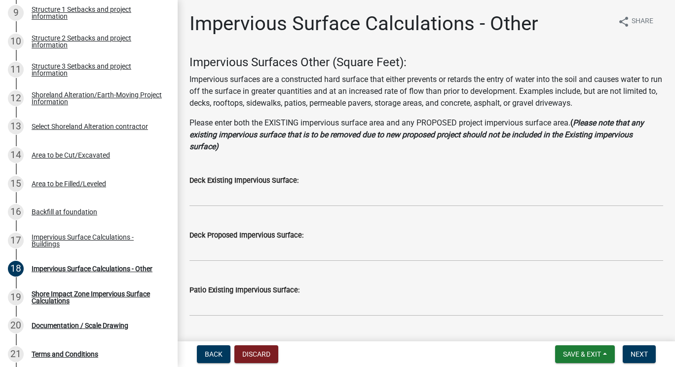
scroll to position [415, 0]
type input "460"
click at [43, 244] on div "Impervious Surface Calculations - Buildings" at bounding box center [97, 240] width 130 height 14
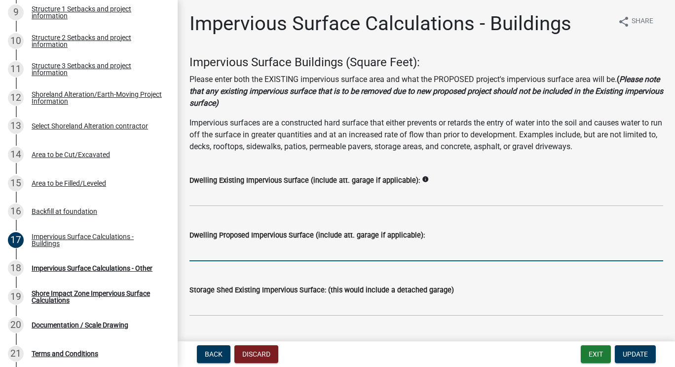
click at [211, 256] on input "text" at bounding box center [427, 251] width 474 height 20
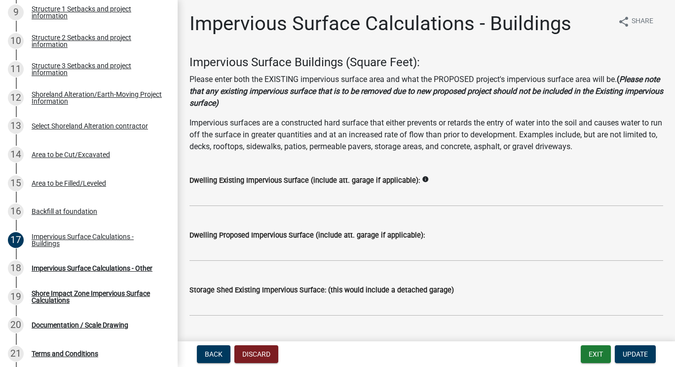
click at [516, 223] on div "Dwelling Proposed Impervious Surface (include att. garage if applicable):" at bounding box center [427, 238] width 474 height 46
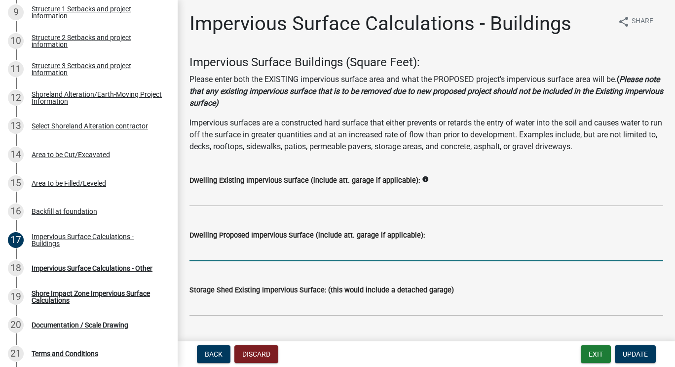
click at [274, 250] on input "text" at bounding box center [427, 251] width 474 height 20
type input "2160"
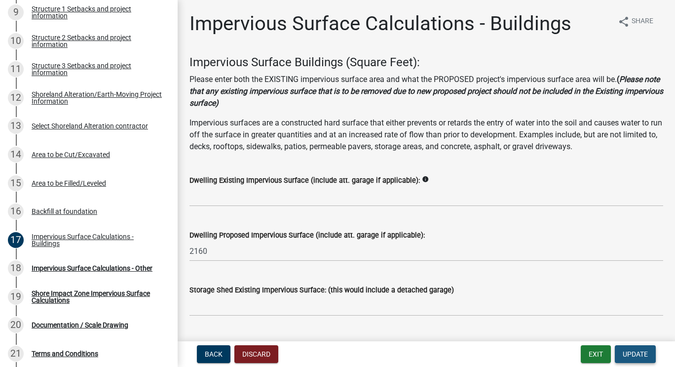
click at [633, 355] on span "Update" at bounding box center [635, 354] width 25 height 8
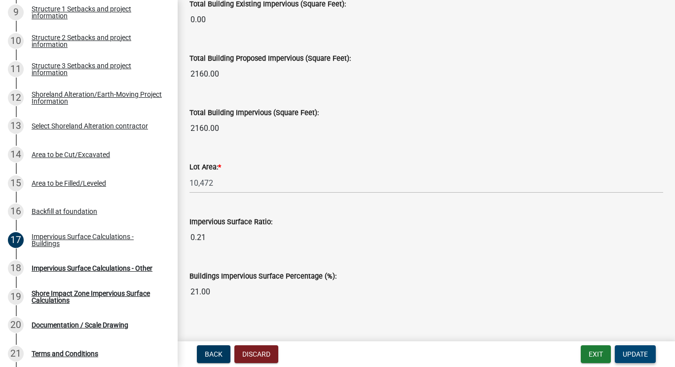
scroll to position [776, 0]
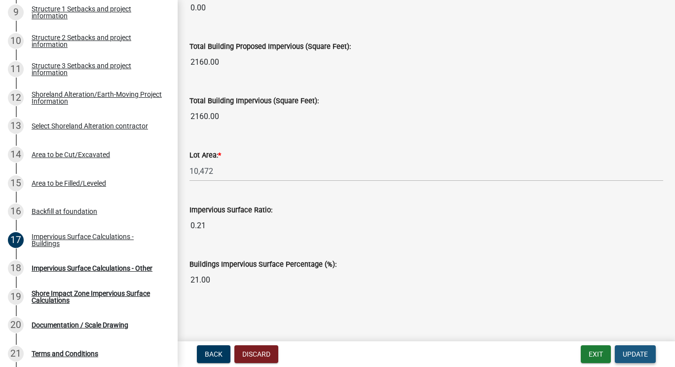
click at [638, 354] on span "Update" at bounding box center [635, 354] width 25 height 8
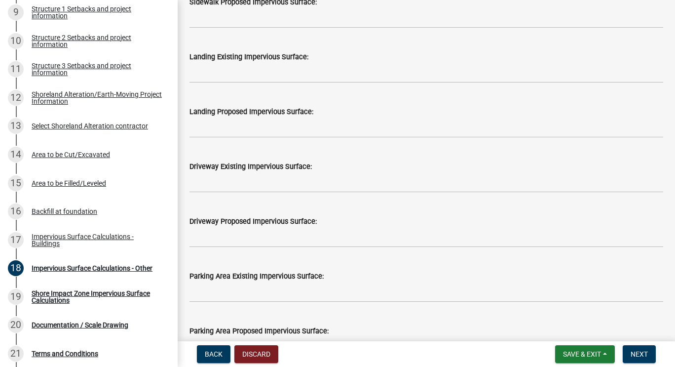
scroll to position [454, 0]
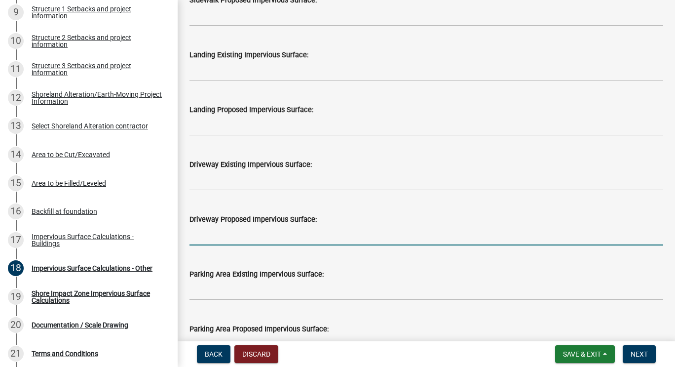
click at [294, 227] on input "text" at bounding box center [427, 235] width 474 height 20
type input "460"
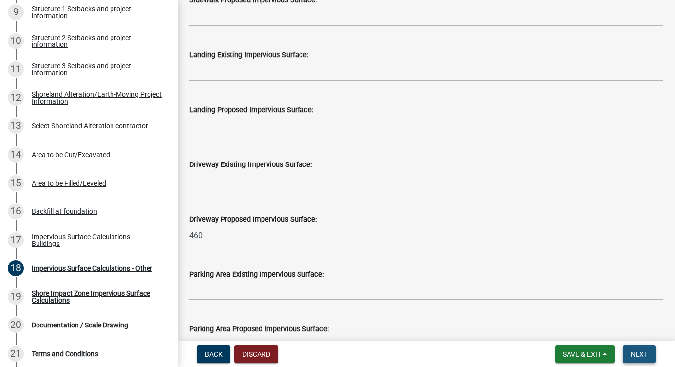
click at [648, 353] on span "Next" at bounding box center [639, 354] width 17 height 8
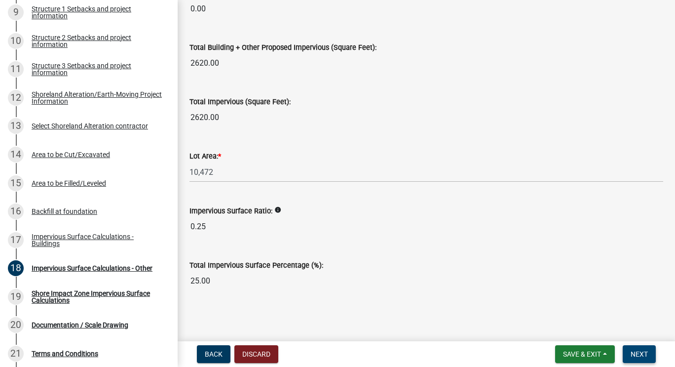
scroll to position [1174, 0]
click at [636, 348] on button "Next" at bounding box center [639, 354] width 33 height 18
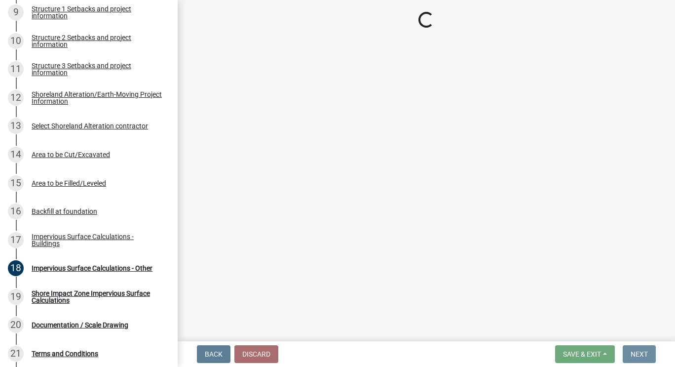
scroll to position [0, 0]
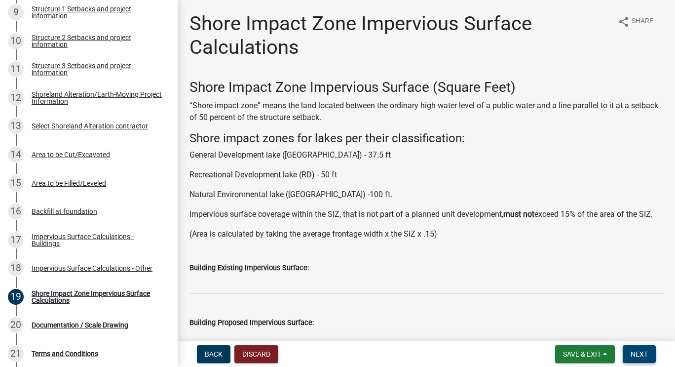
click at [636, 348] on button "Next" at bounding box center [639, 354] width 33 height 18
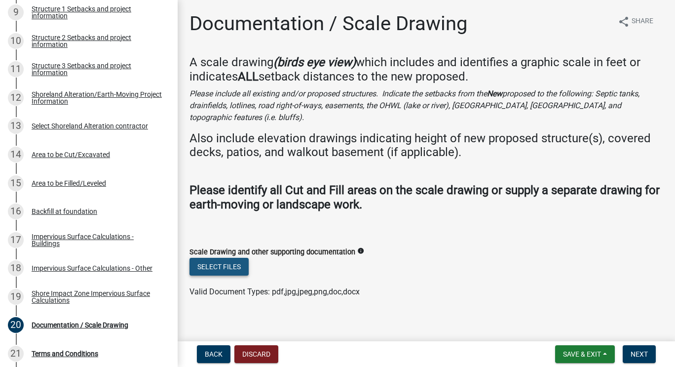
click at [227, 258] on button "Select files" at bounding box center [219, 267] width 59 height 18
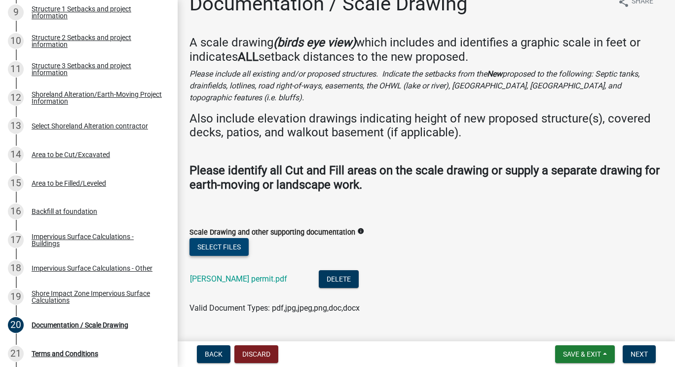
scroll to position [32, 0]
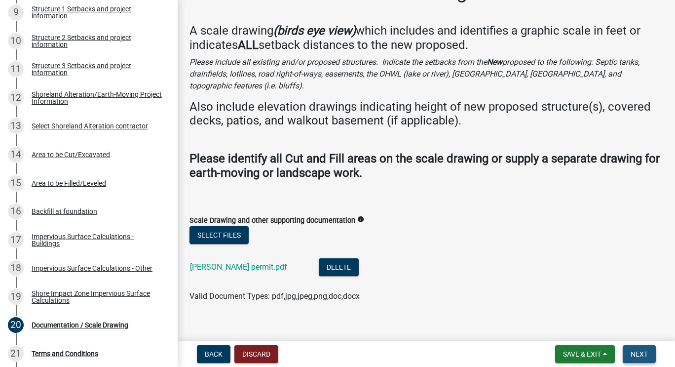
click at [642, 355] on span "Next" at bounding box center [639, 354] width 17 height 8
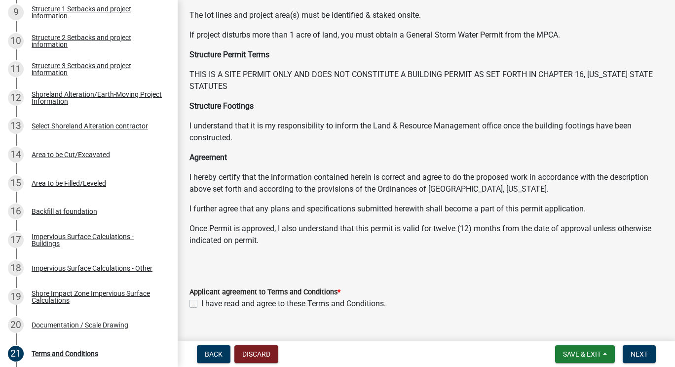
scroll to position [135, 0]
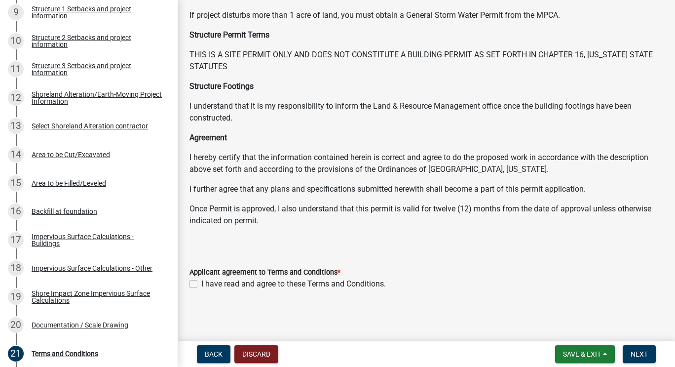
click at [201, 282] on label "I have read and agree to these Terms and Conditions." at bounding box center [293, 284] width 185 height 12
click at [201, 282] on input "I have read and agree to these Terms and Conditions." at bounding box center [204, 281] width 6 height 6
checkbox input "true"
click at [645, 357] on span "Next" at bounding box center [639, 354] width 17 height 8
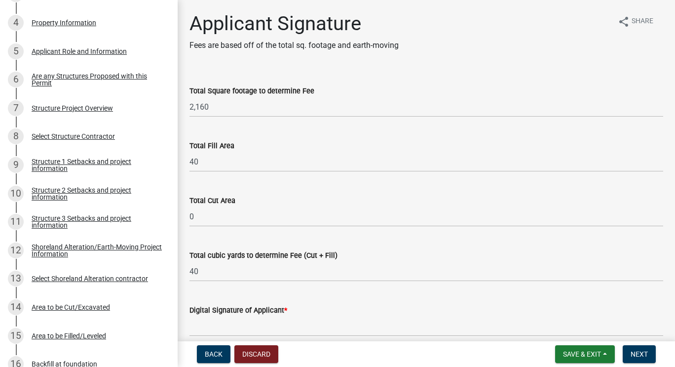
scroll to position [247, 0]
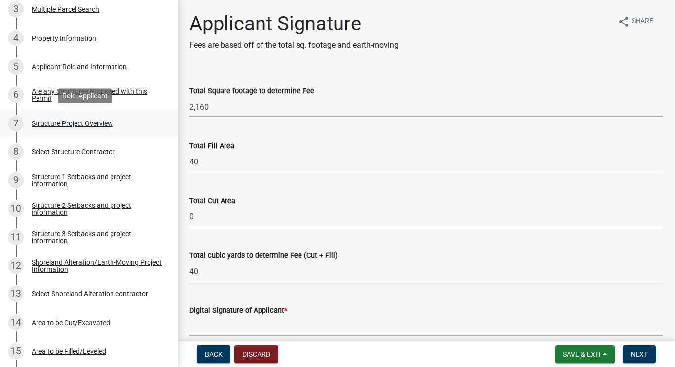
click at [82, 128] on div "7 Structure Project Overview" at bounding box center [85, 124] width 154 height 16
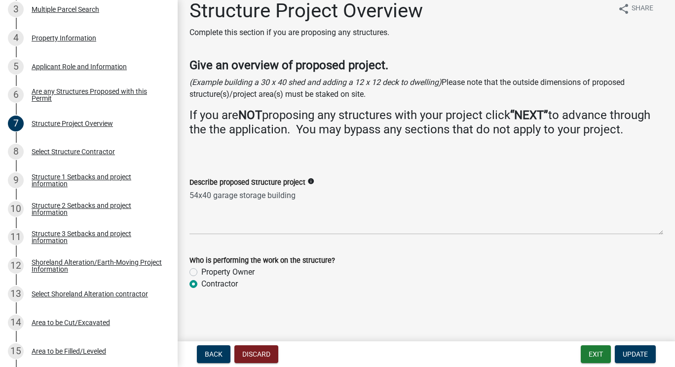
scroll to position [27, 0]
click at [76, 175] on div "Structure 1 Setbacks and project information" at bounding box center [97, 180] width 130 height 14
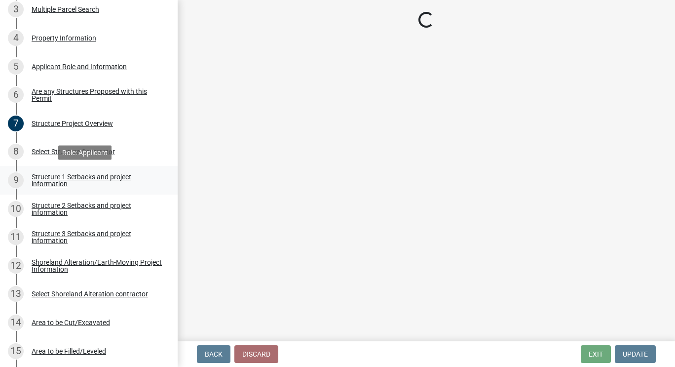
select select "c185e313-3403-4239-bd61-bb563c58a77a"
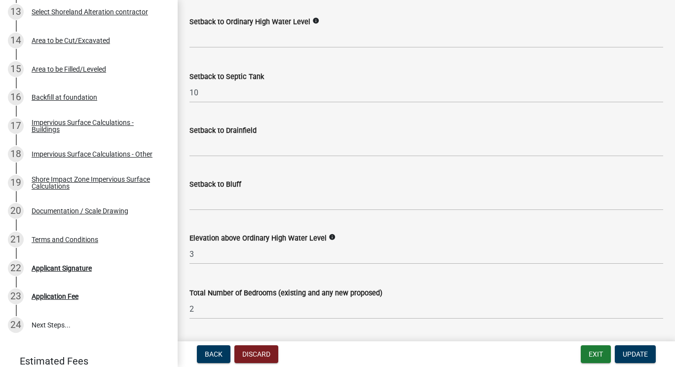
scroll to position [570, 0]
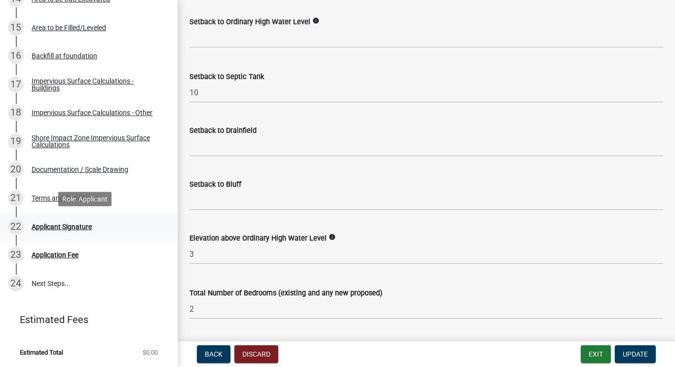
click at [70, 224] on div "Applicant Signature" at bounding box center [62, 226] width 60 height 7
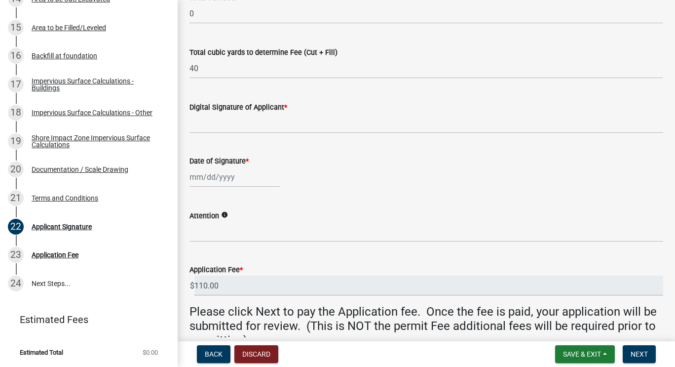
scroll to position [201, 0]
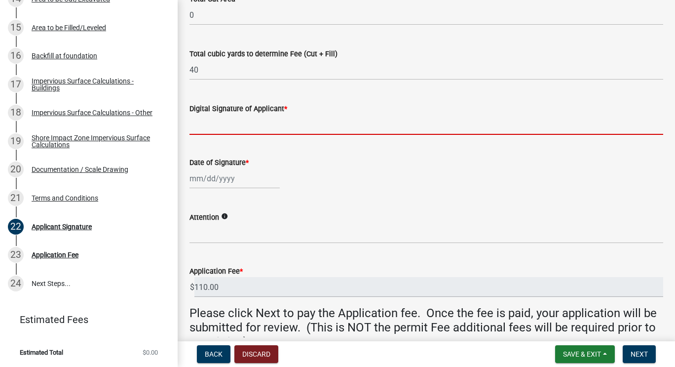
click at [234, 121] on input "Digital Signature of Applicant *" at bounding box center [427, 125] width 474 height 20
type input "[PERSON_NAME]"
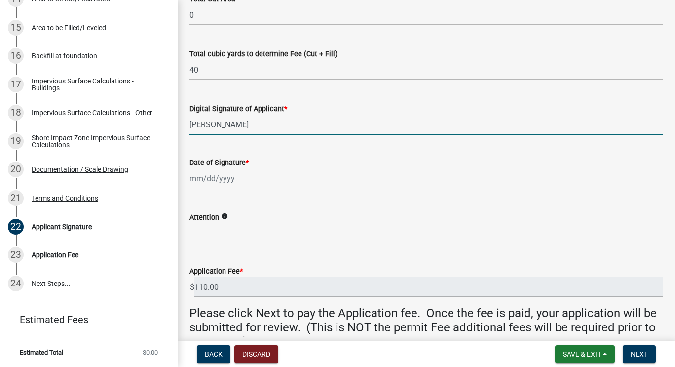
select select "8"
select select "2025"
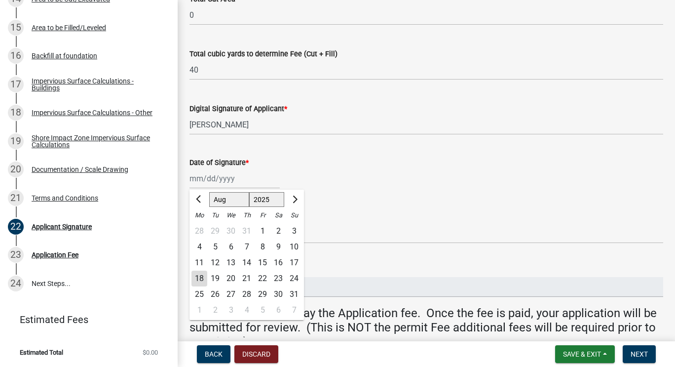
click at [205, 180] on div "[PERSON_NAME] Feb Mar Apr [PERSON_NAME][DATE] Oct Nov [DATE] 1526 1527 1528 152…" at bounding box center [235, 178] width 90 height 20
click at [198, 278] on div "18" at bounding box center [200, 279] width 16 height 16
type input "[DATE]"
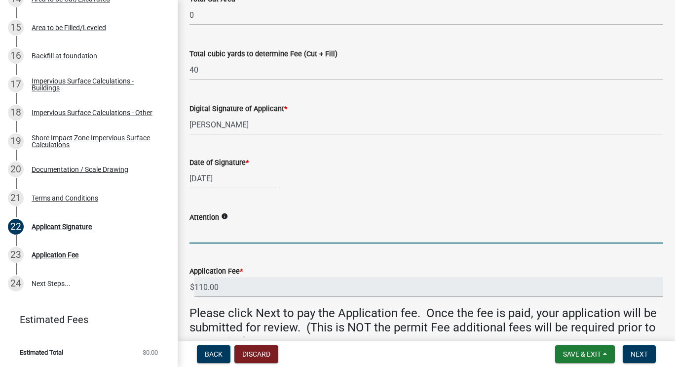
click at [213, 235] on input "Attention" at bounding box center [427, 233] width 474 height 20
type input "[PERSON_NAME]"
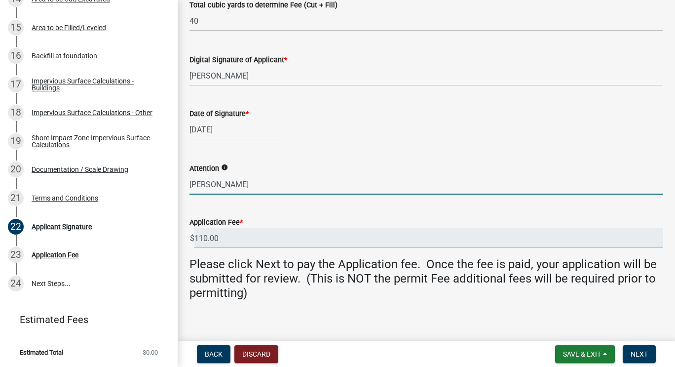
scroll to position [259, 0]
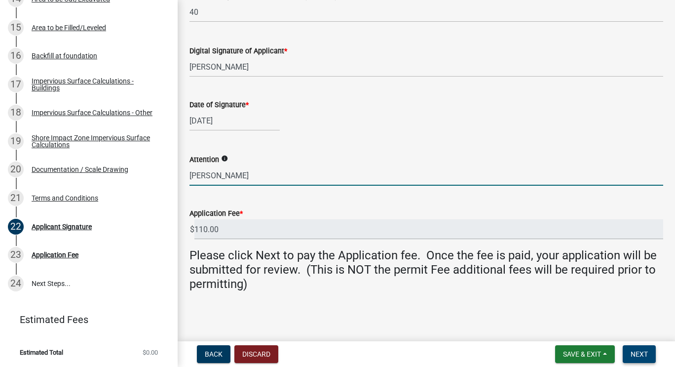
click at [634, 358] on button "Next" at bounding box center [639, 354] width 33 height 18
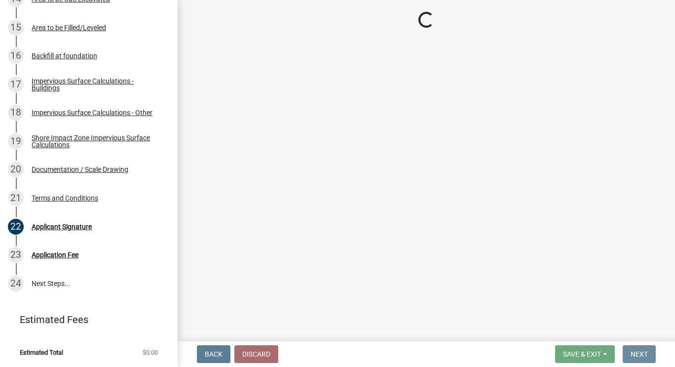
scroll to position [0, 0]
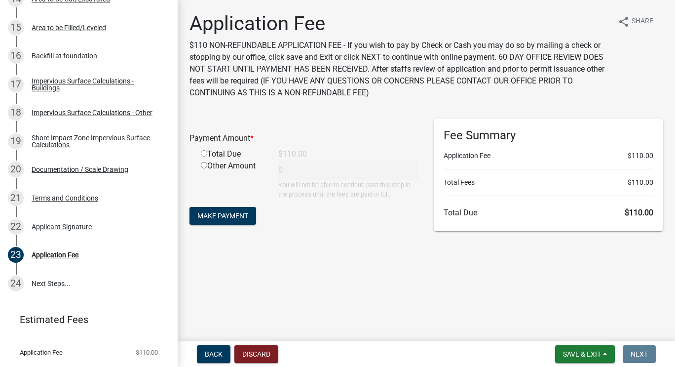
click at [205, 152] on input "radio" at bounding box center [204, 153] width 6 height 6
radio input "true"
type input "110"
click at [216, 215] on span "Make Payment" at bounding box center [222, 216] width 51 height 8
